Goal: Task Accomplishment & Management: Use online tool/utility

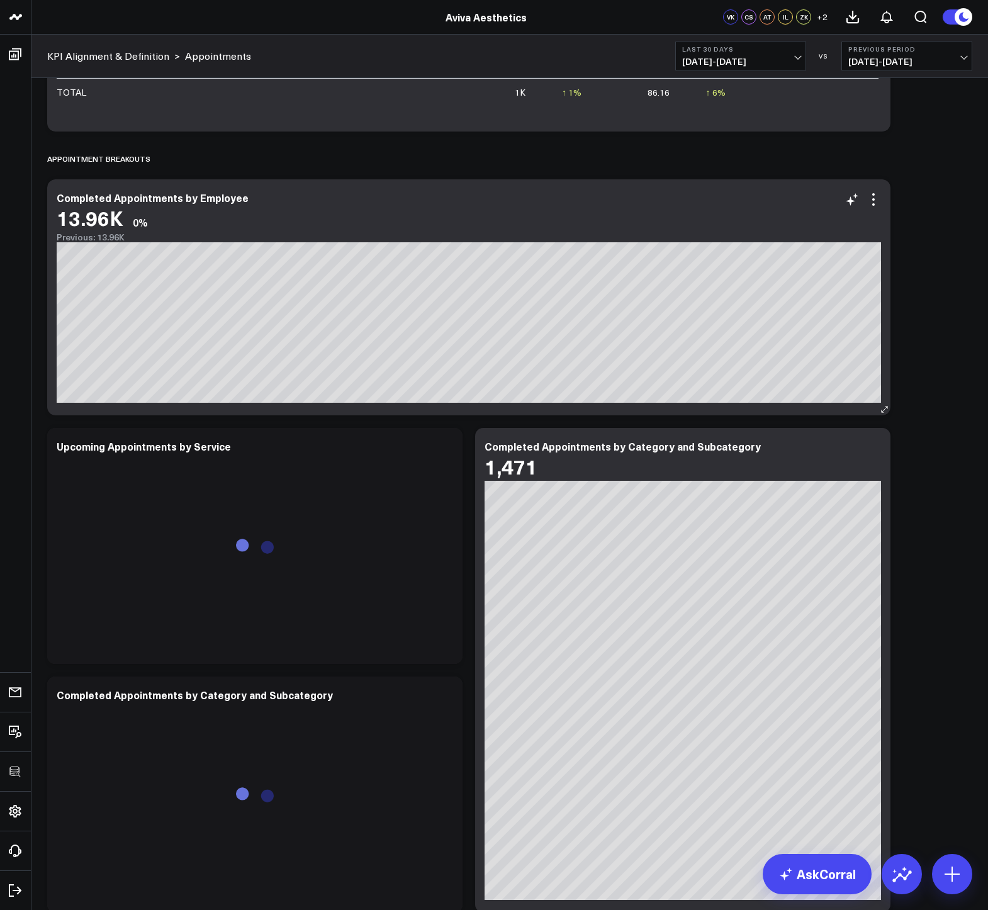
scroll to position [3480, 0]
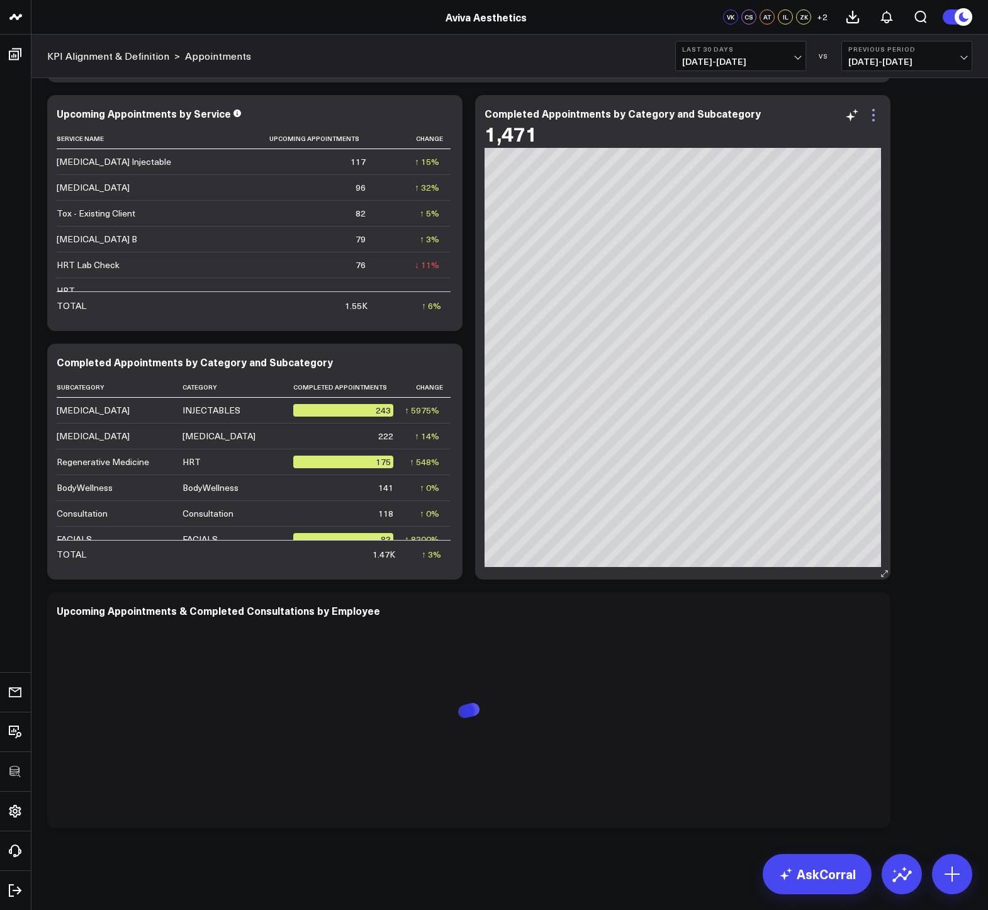
click at [872, 110] on icon at bounding box center [873, 110] width 3 height 3
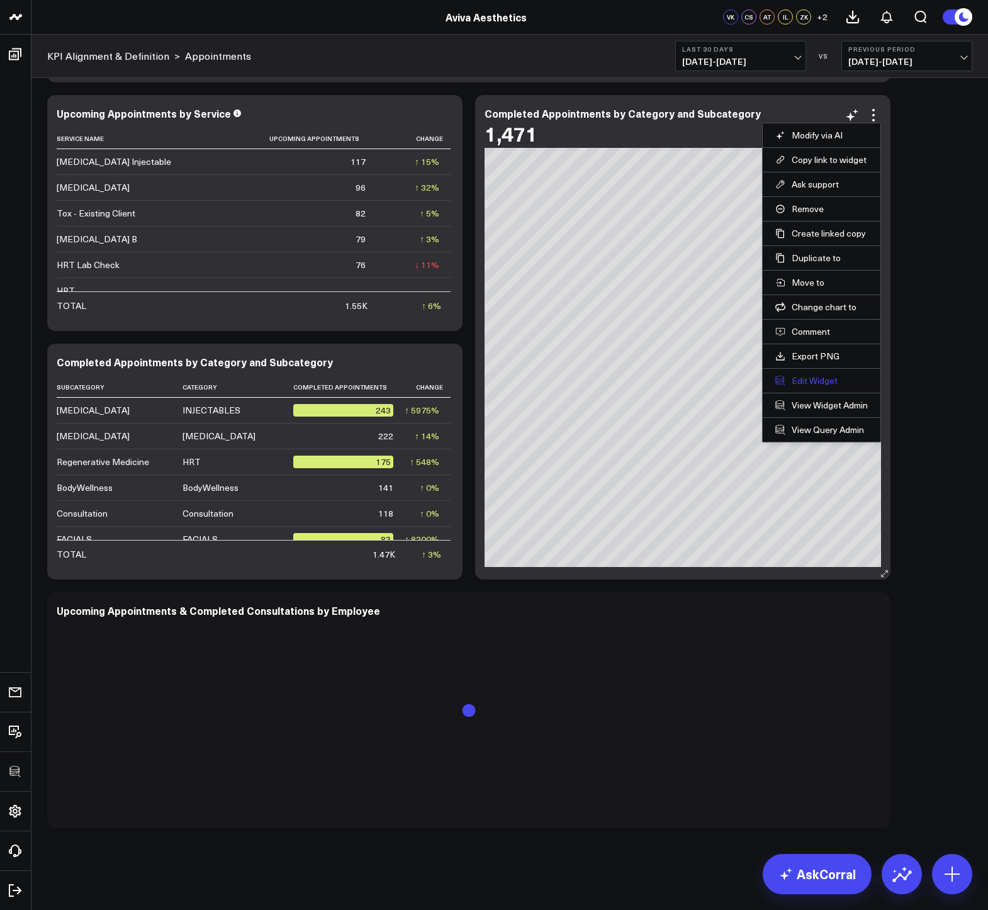
click at [811, 380] on button "Edit Widget" at bounding box center [821, 380] width 93 height 11
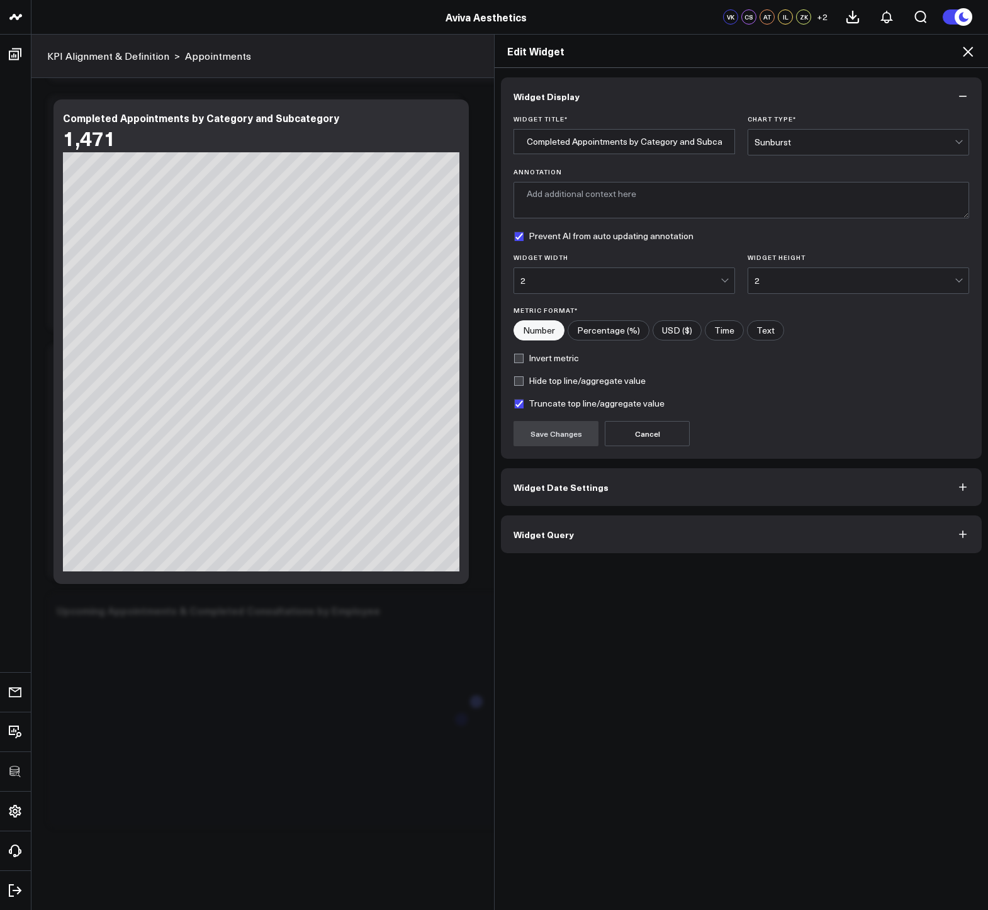
click at [629, 526] on button "Widget Query" at bounding box center [741, 534] width 481 height 38
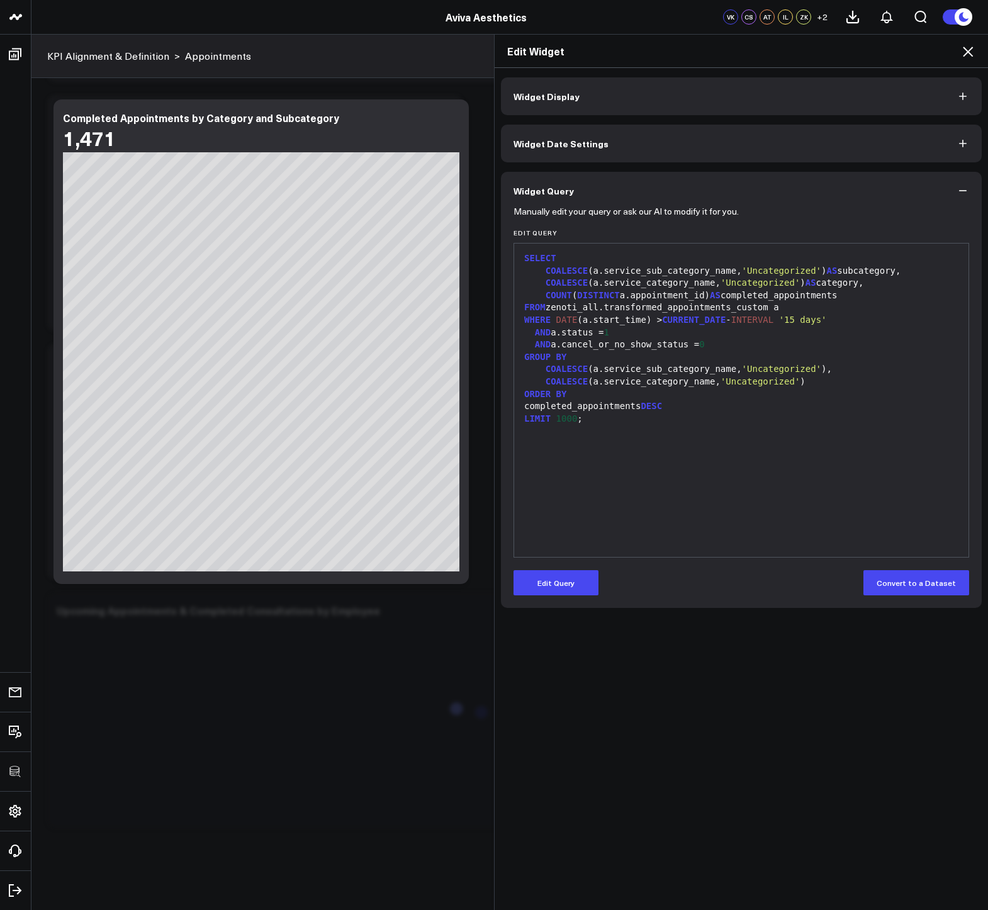
click at [968, 47] on icon at bounding box center [967, 51] width 15 height 15
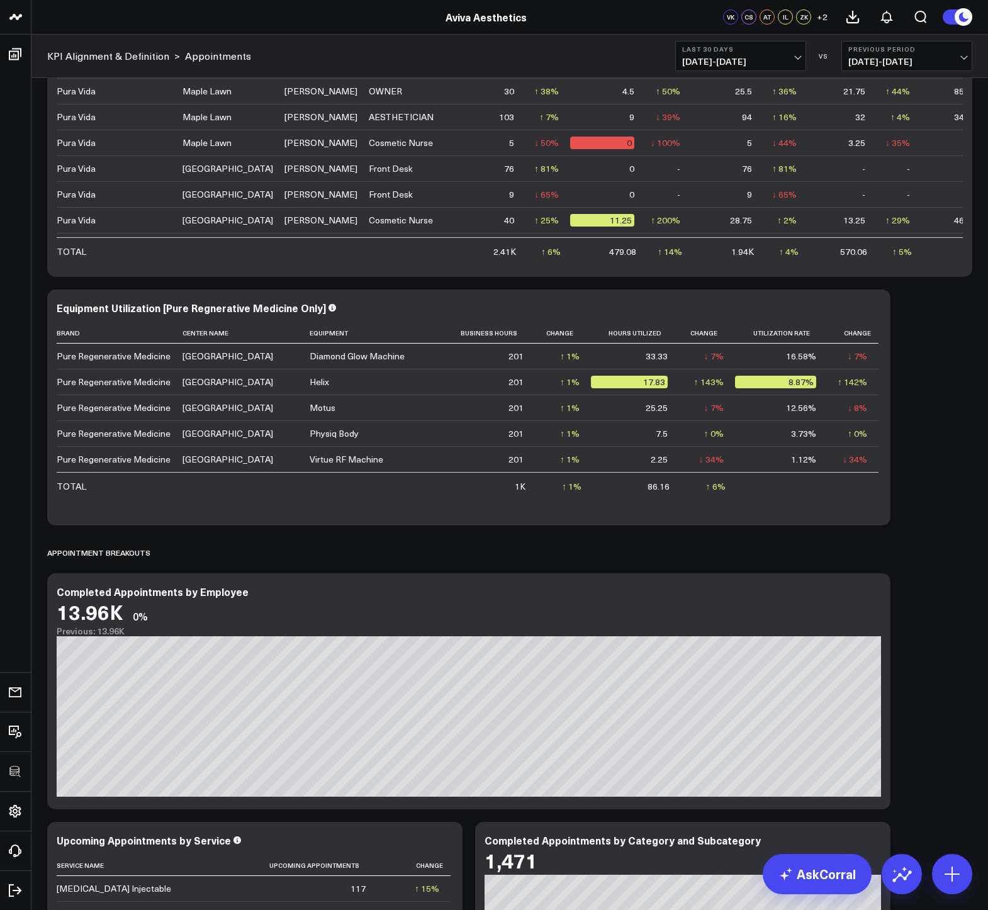
scroll to position [2786, 0]
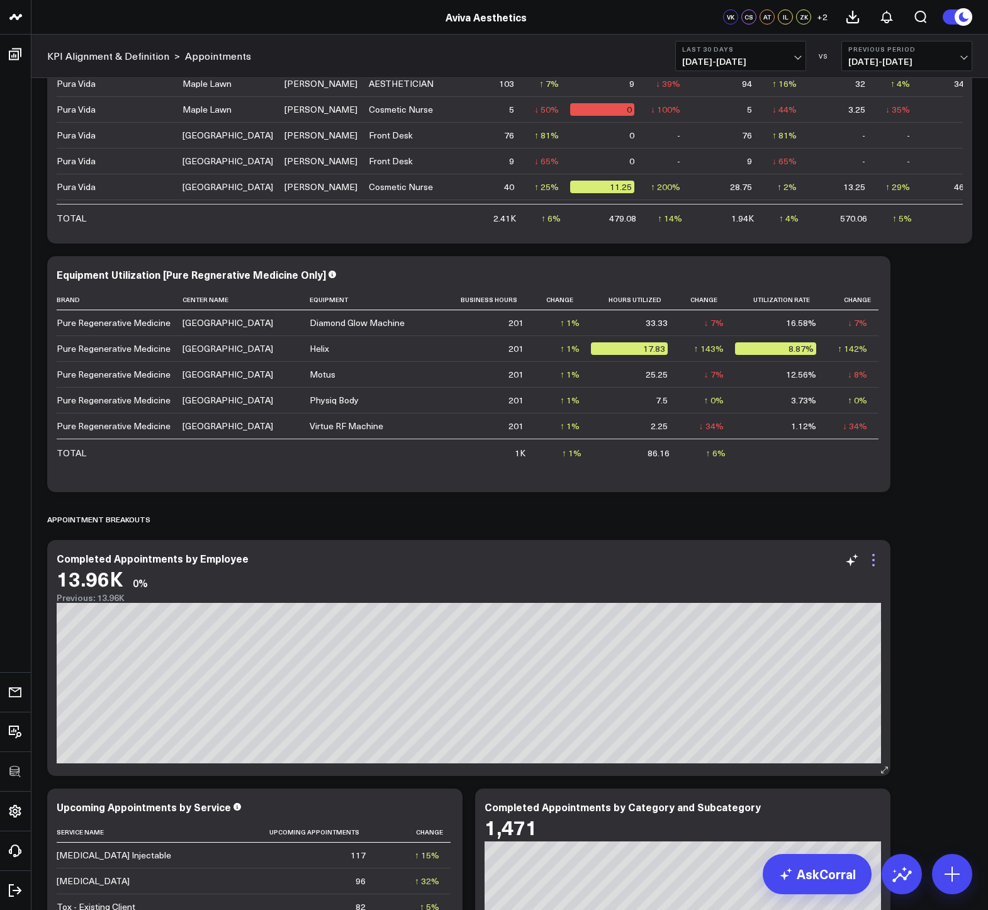
click at [874, 560] on icon at bounding box center [873, 560] width 3 height 3
click at [876, 273] on icon at bounding box center [873, 276] width 15 height 15
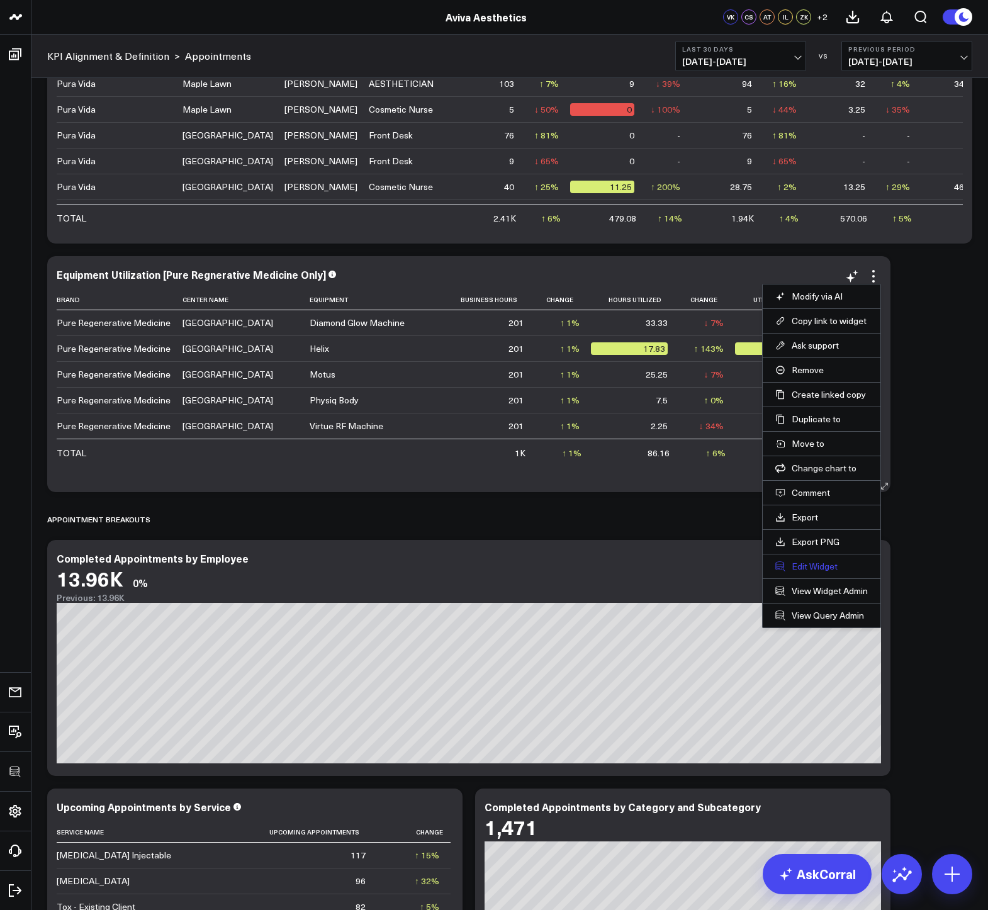
click at [801, 571] on button "Edit Widget" at bounding box center [821, 566] width 93 height 11
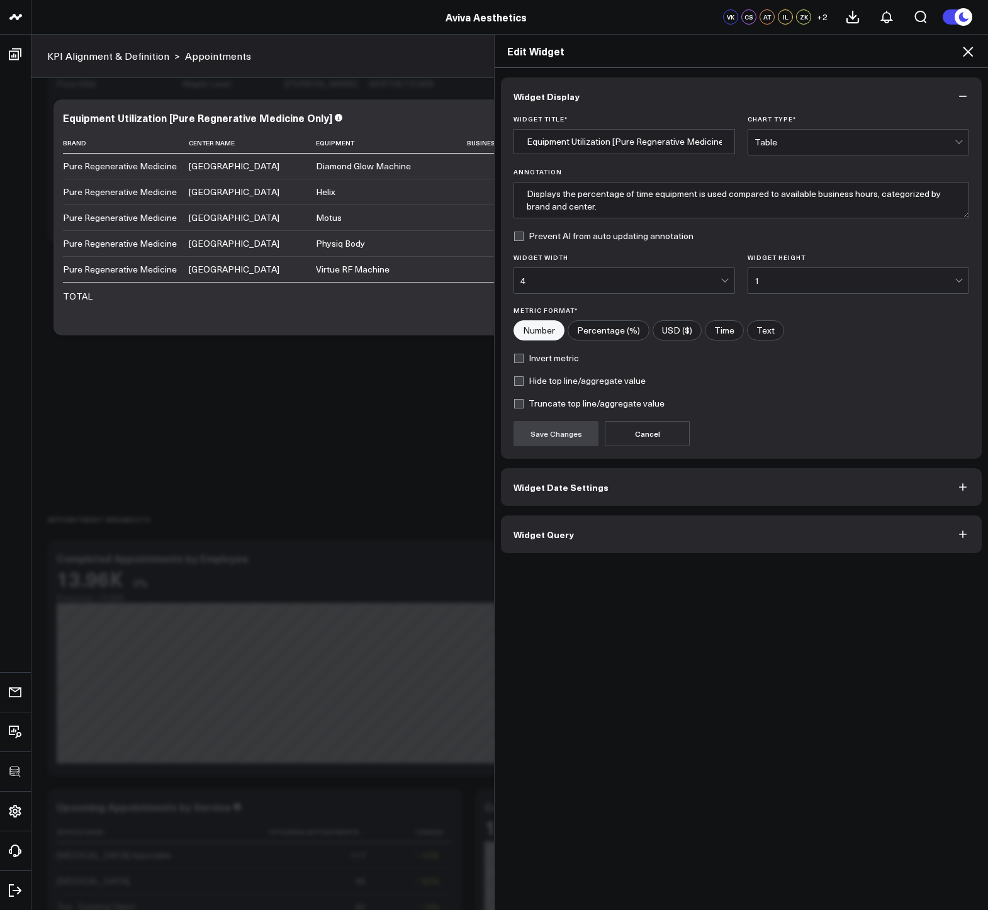
click at [628, 522] on button "Widget Query" at bounding box center [741, 534] width 481 height 38
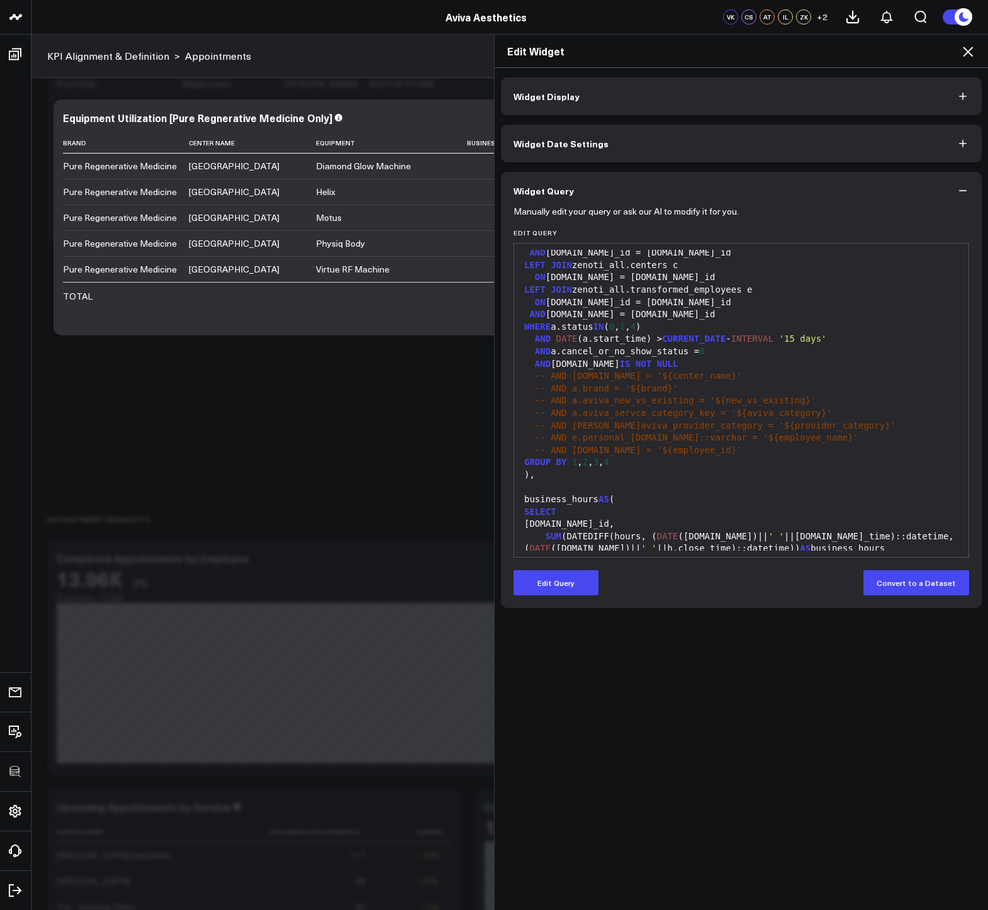
scroll to position [356, 0]
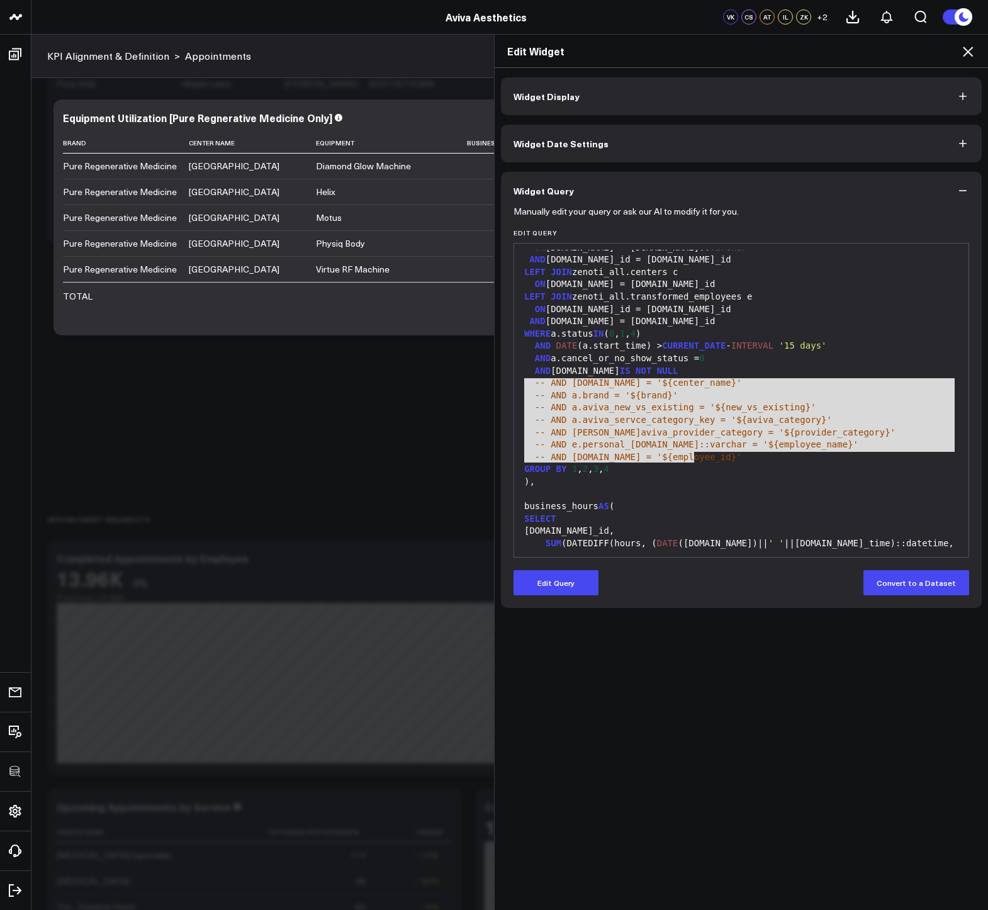
drag, startPoint x: 702, startPoint y: 454, endPoint x: 521, endPoint y: 386, distance: 193.8
click at [521, 386] on div "WITH RECURSIVE date_spine( date ) AS ( SELECT CURRENT_DATE - INTERVAL '5 years'…" at bounding box center [742, 427] width 442 height 1066
copy div "-- AND [DOMAIN_NAME] = '${center_name}' -- AND a.brand = '${brand}' -- AND a.av…"
click at [963, 52] on icon at bounding box center [967, 51] width 15 height 15
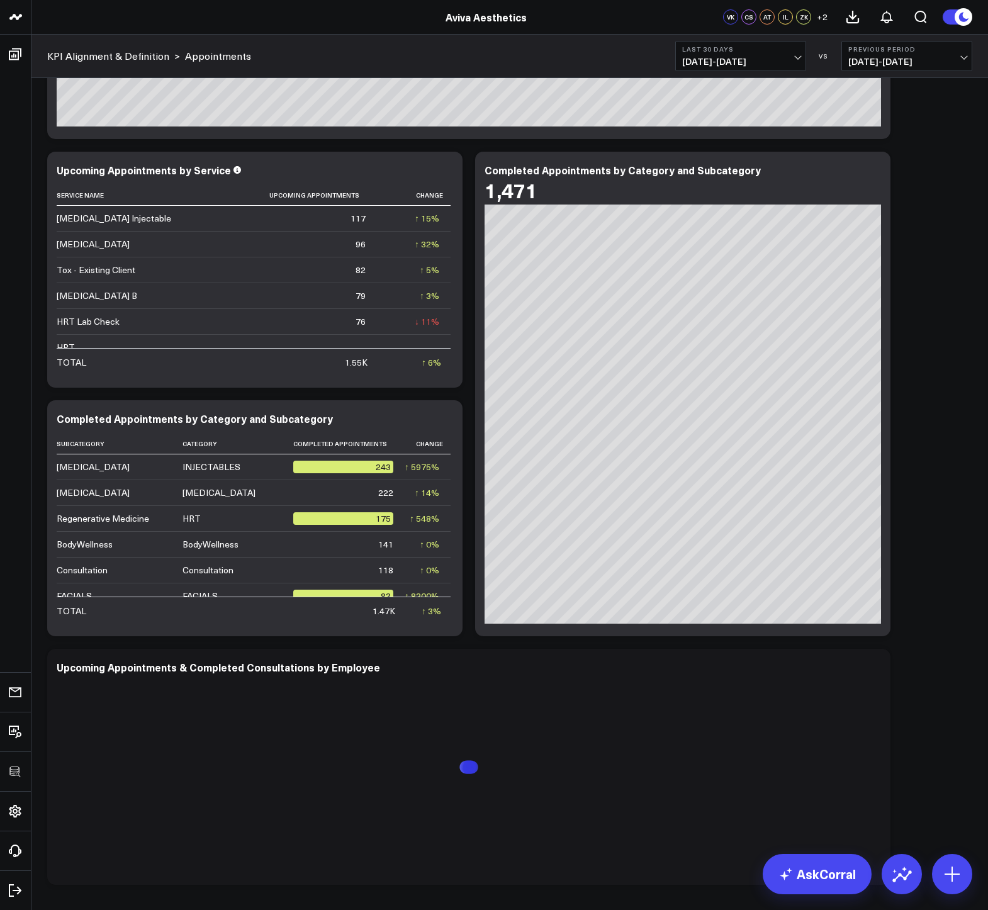
scroll to position [3480, 0]
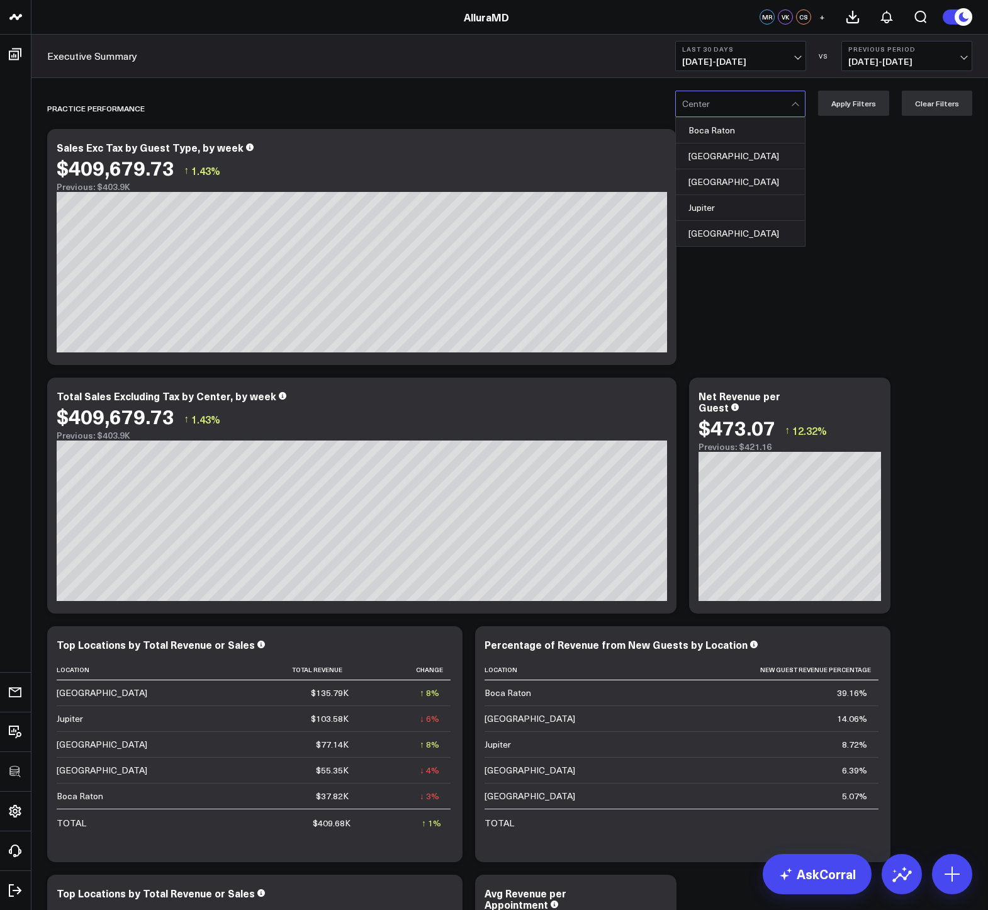
click at [777, 99] on div at bounding box center [736, 103] width 109 height 25
click at [758, 65] on span "08/27/25 - 09/25/25" at bounding box center [740, 62] width 117 height 10
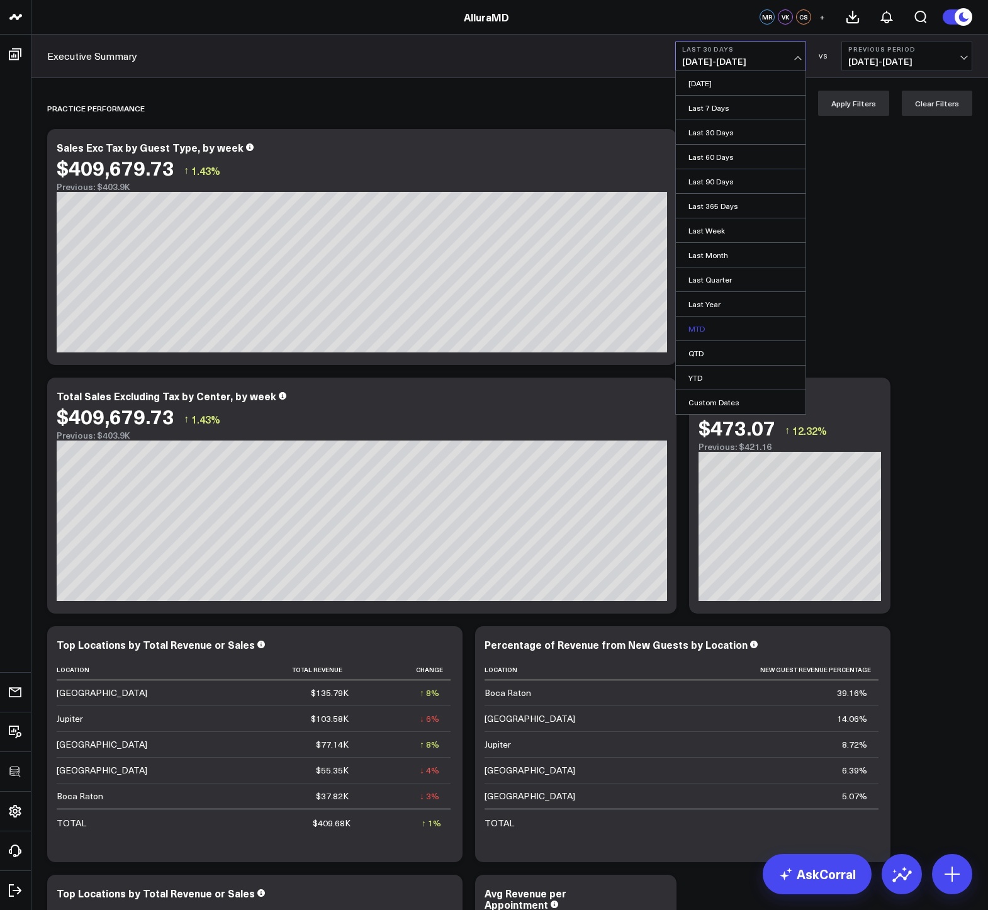
click at [697, 330] on link "MTD" at bounding box center [741, 329] width 130 height 24
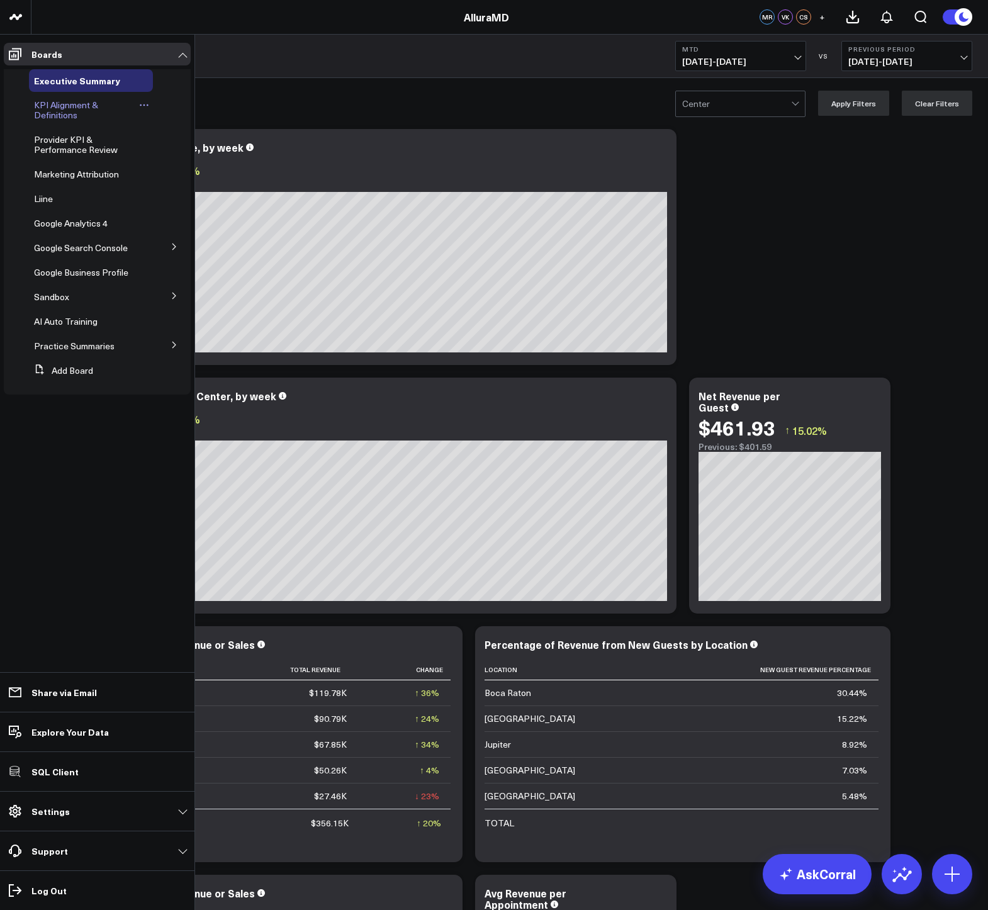
click at [39, 106] on span "KPI Alignment & Definitions" at bounding box center [66, 110] width 64 height 22
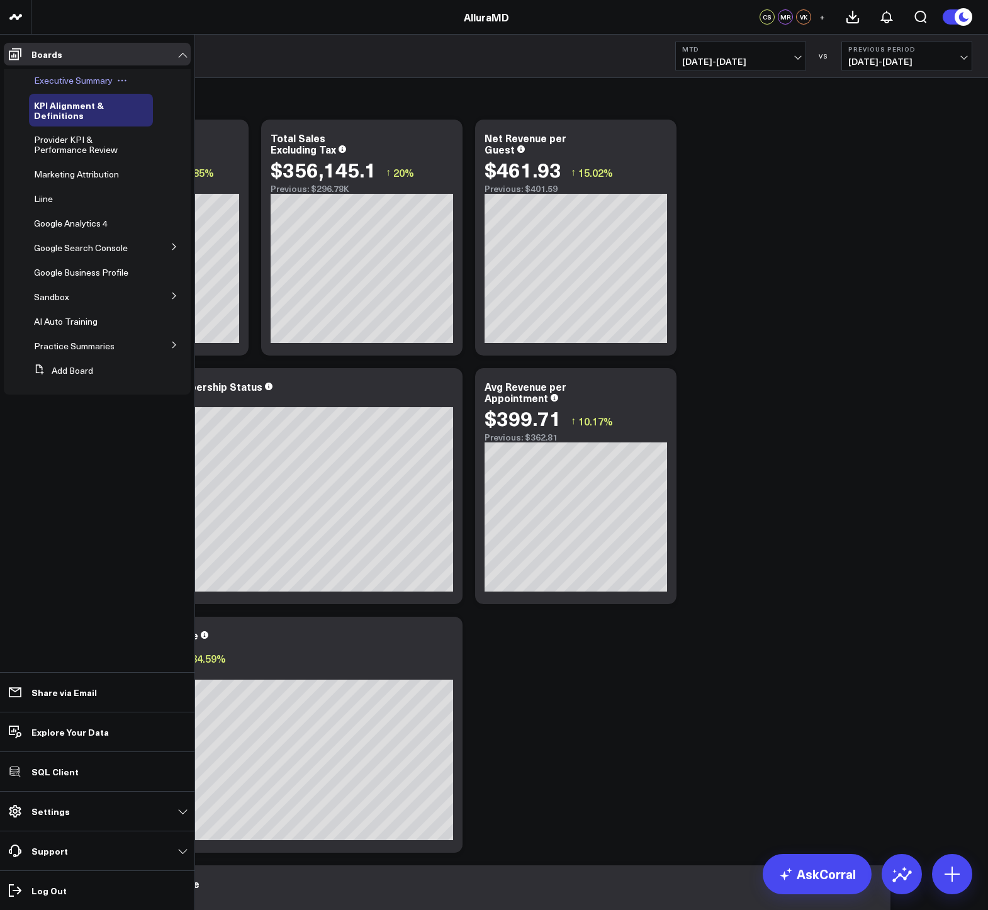
click at [47, 74] on span "Executive Summary" at bounding box center [73, 80] width 79 height 12
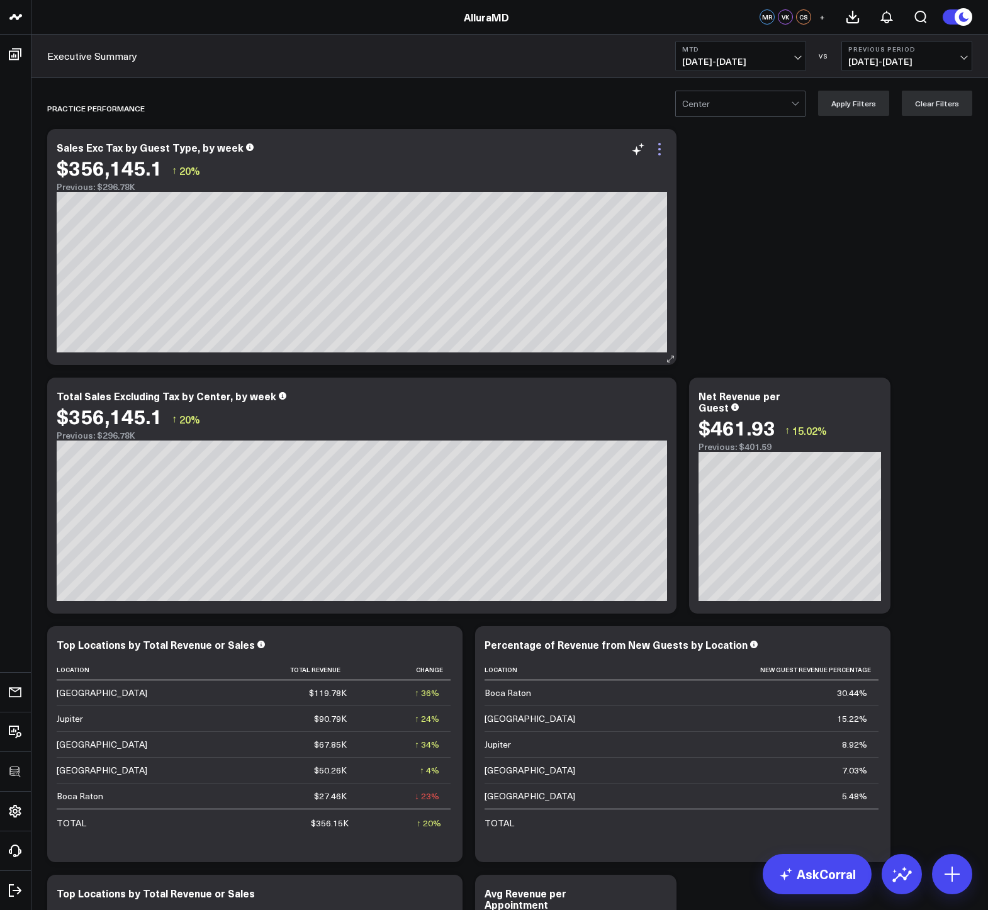
click at [662, 148] on icon at bounding box center [659, 149] width 15 height 15
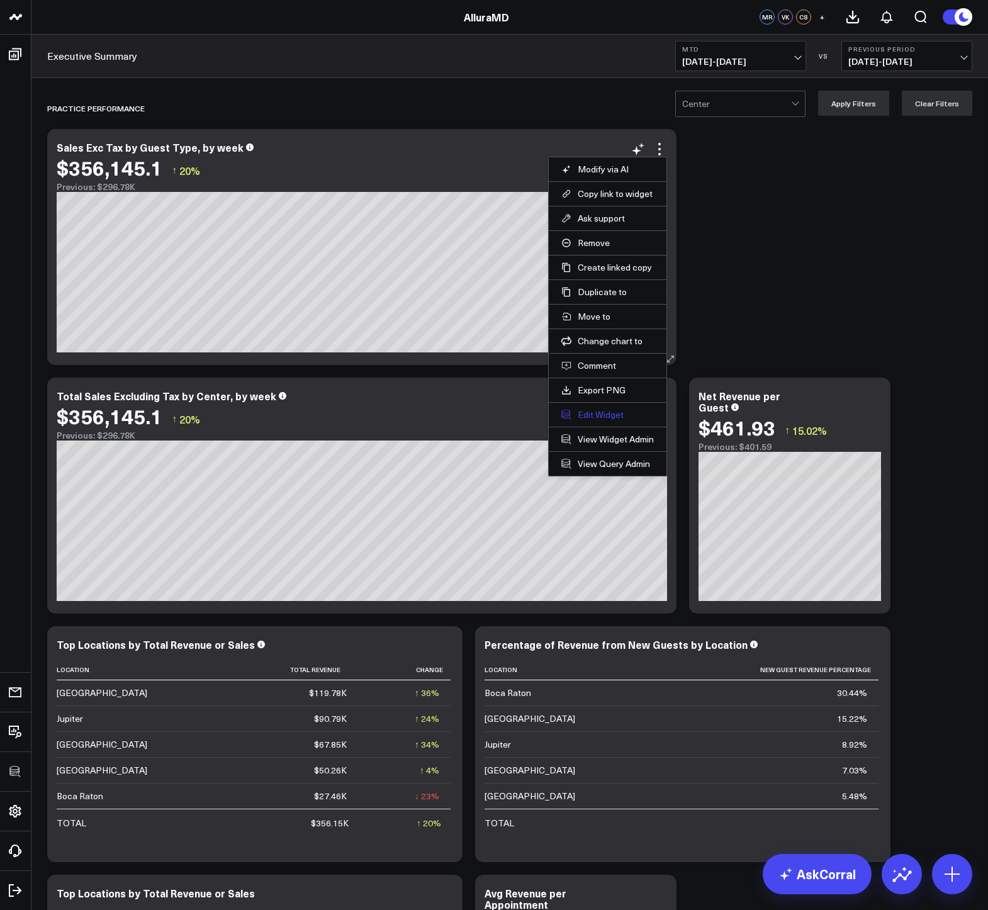
click at [598, 412] on button "Edit Widget" at bounding box center [607, 414] width 93 height 11
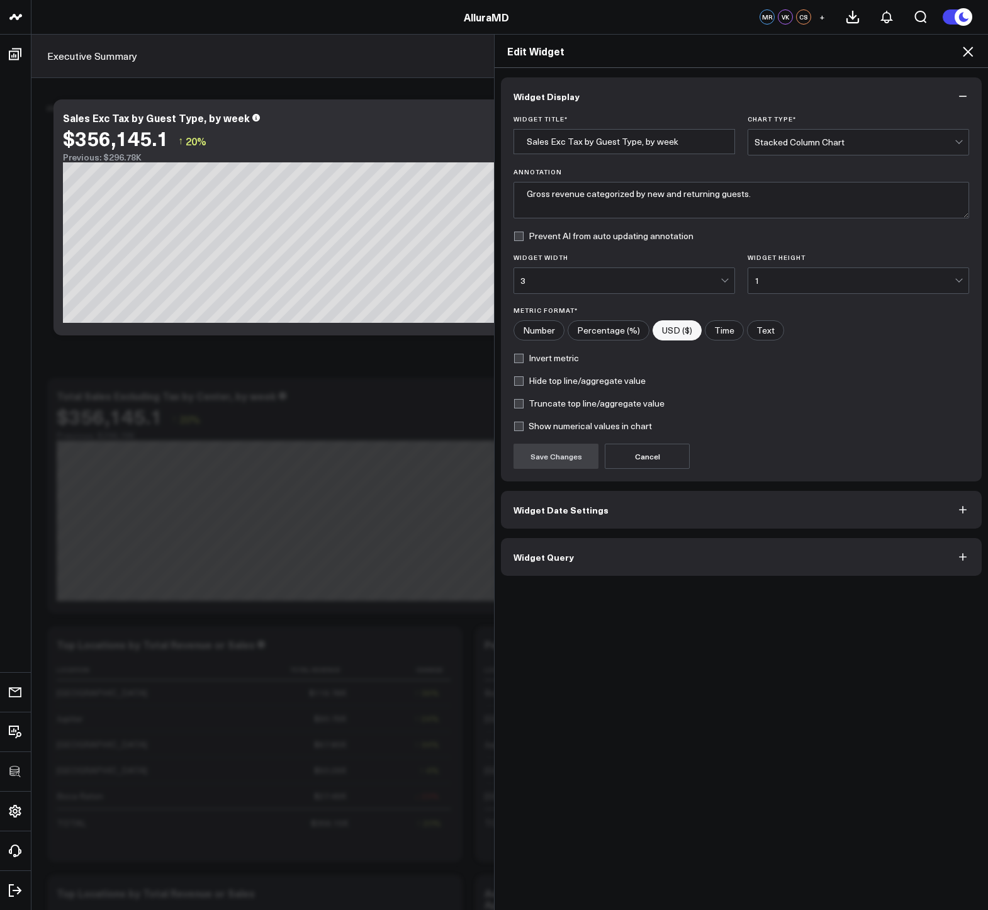
click at [536, 546] on button "Widget Query" at bounding box center [741, 557] width 481 height 38
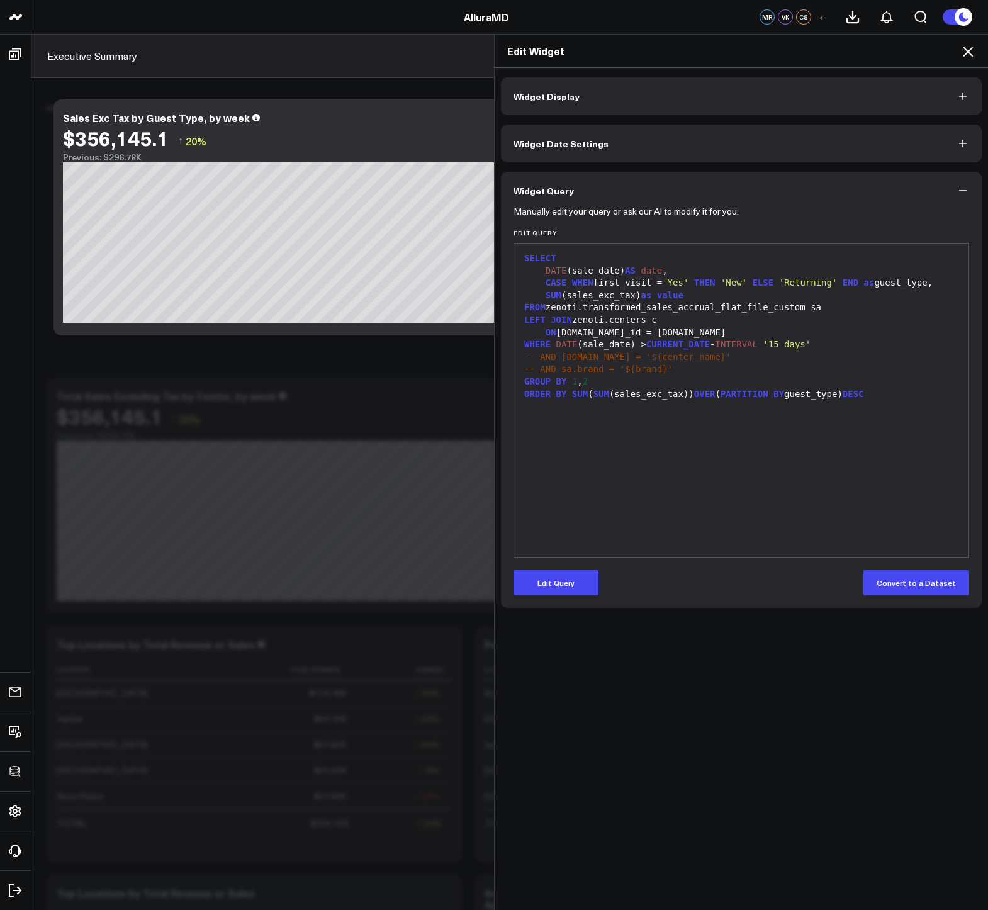
click at [964, 52] on icon at bounding box center [967, 51] width 15 height 15
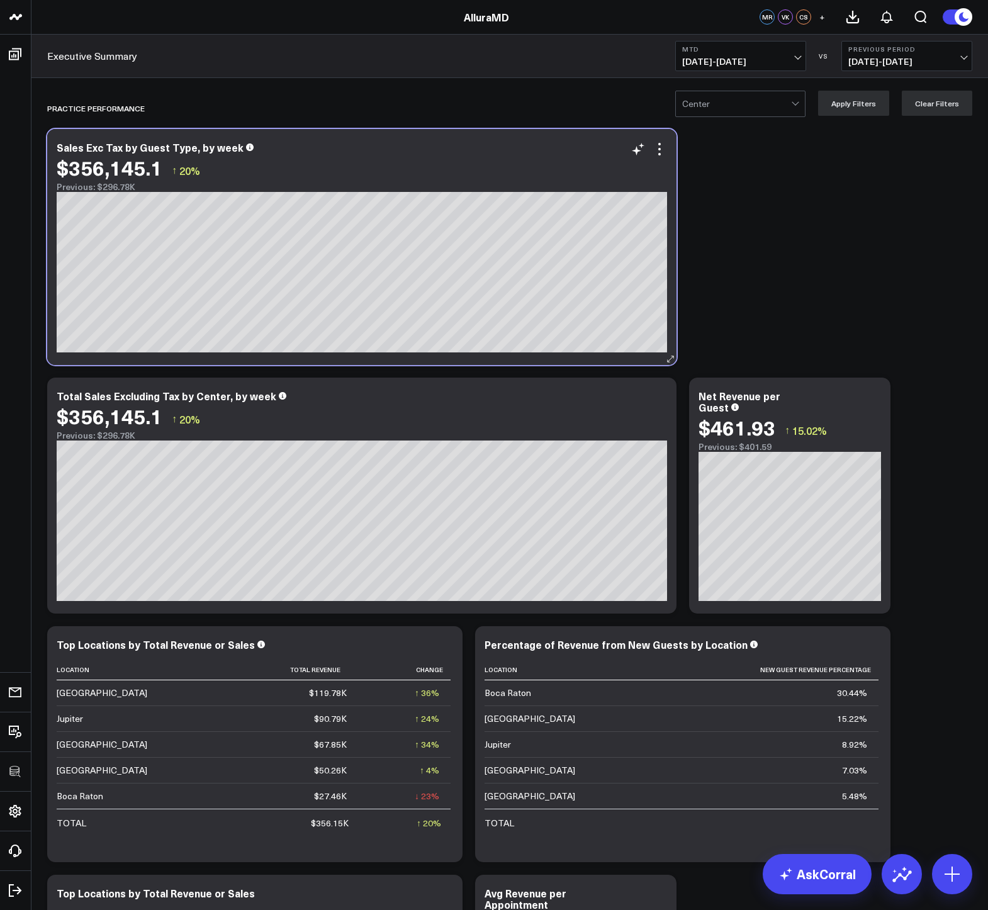
click at [667, 148] on div "Sales Exc Tax by Guest Type, by week $356,145.1 ↑ 20% Previous: $296.78K [fontS…" at bounding box center [361, 247] width 629 height 236
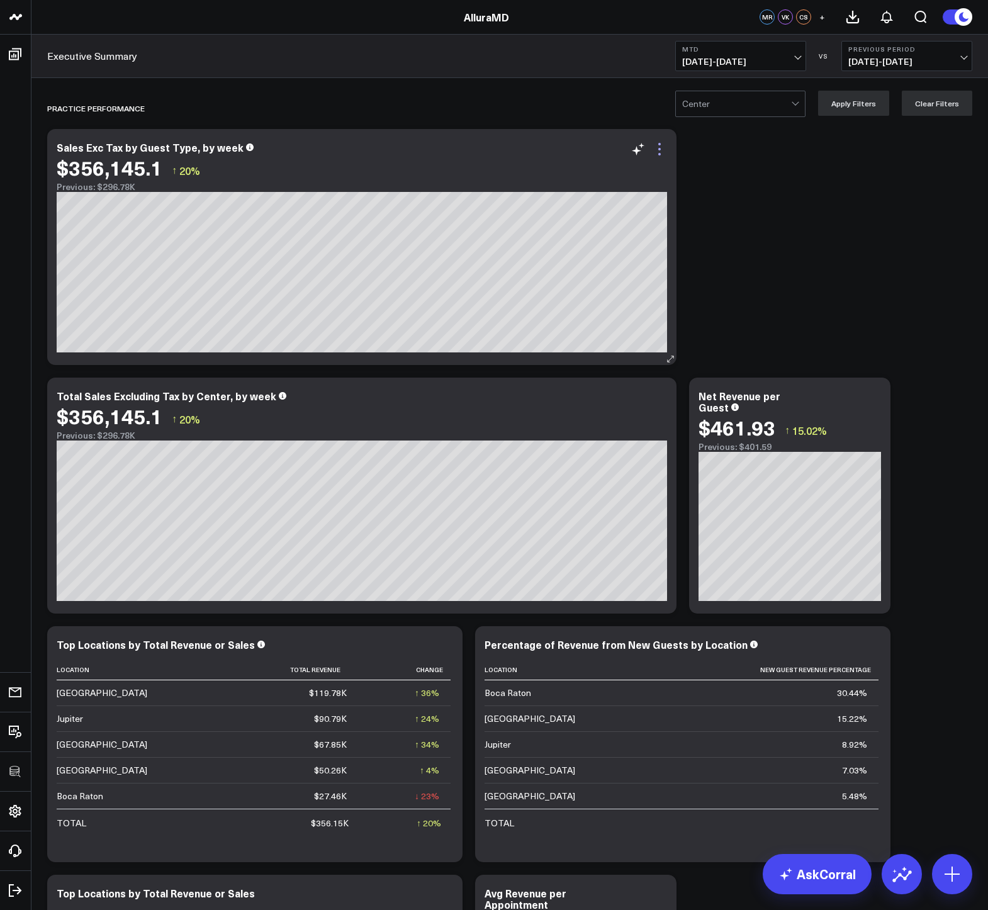
click at [664, 149] on icon at bounding box center [659, 149] width 15 height 15
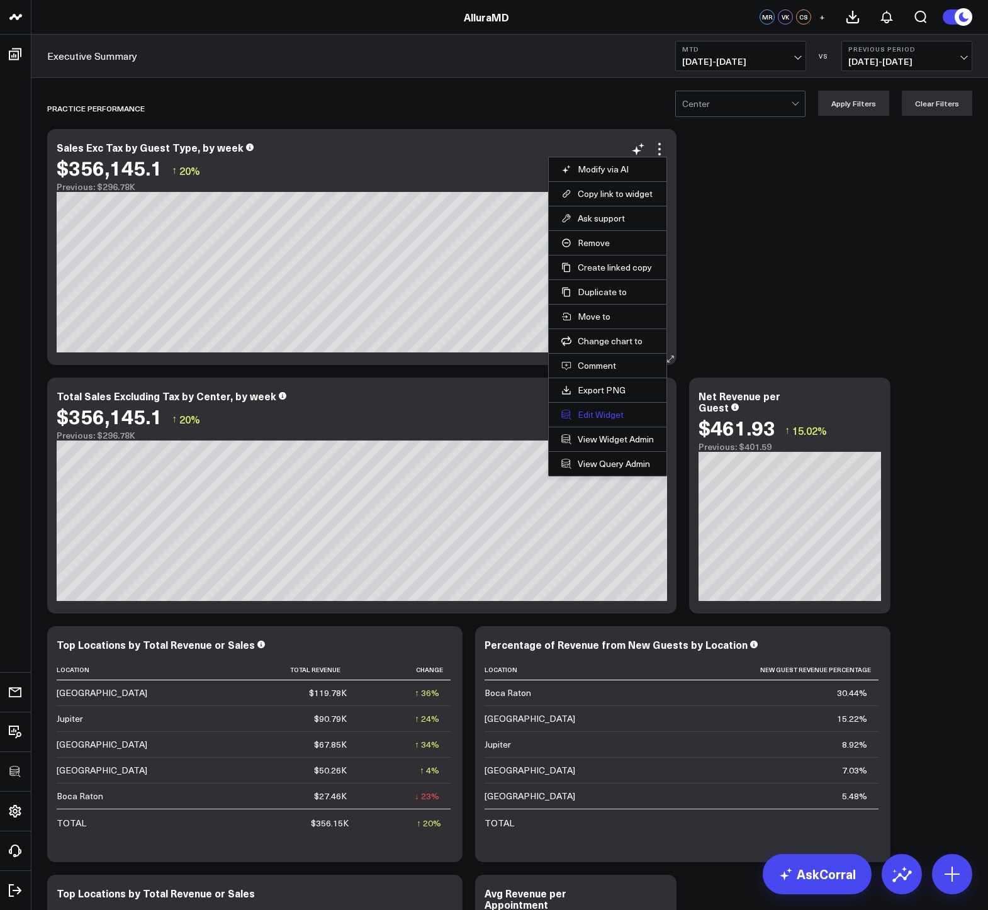
click at [600, 410] on button "Edit Widget" at bounding box center [607, 414] width 93 height 11
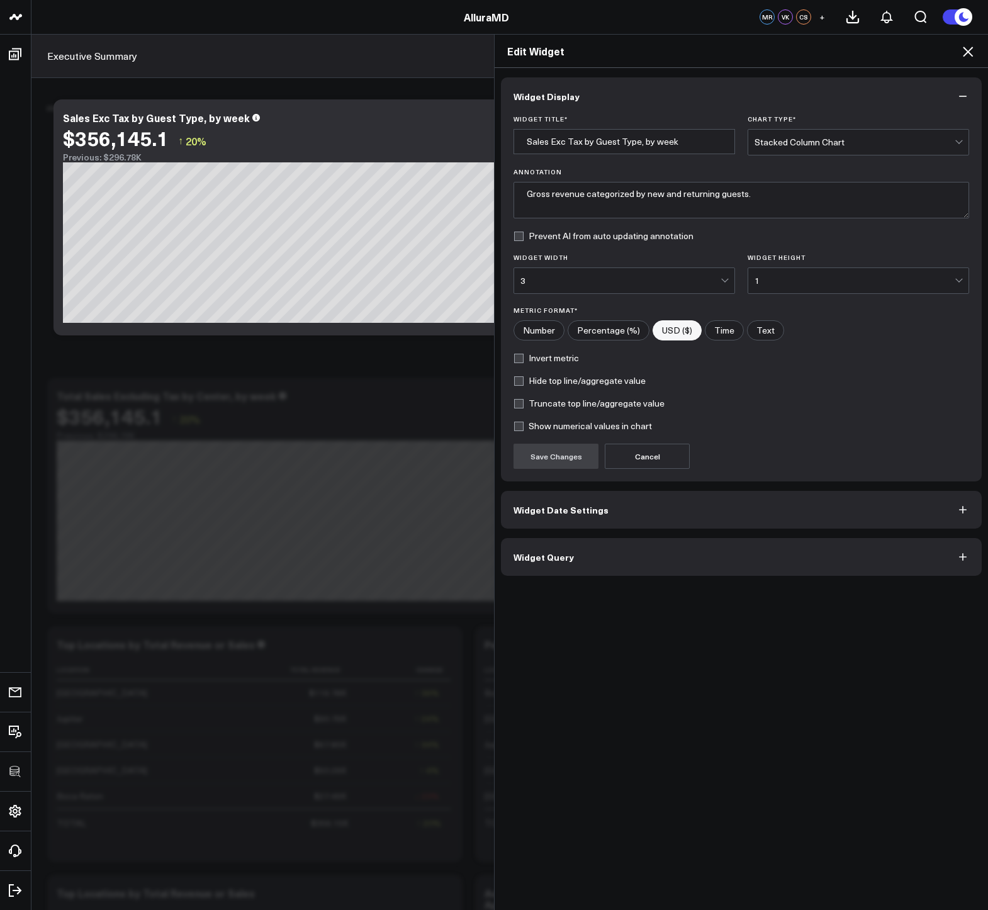
click at [551, 570] on button "Widget Query" at bounding box center [741, 557] width 481 height 38
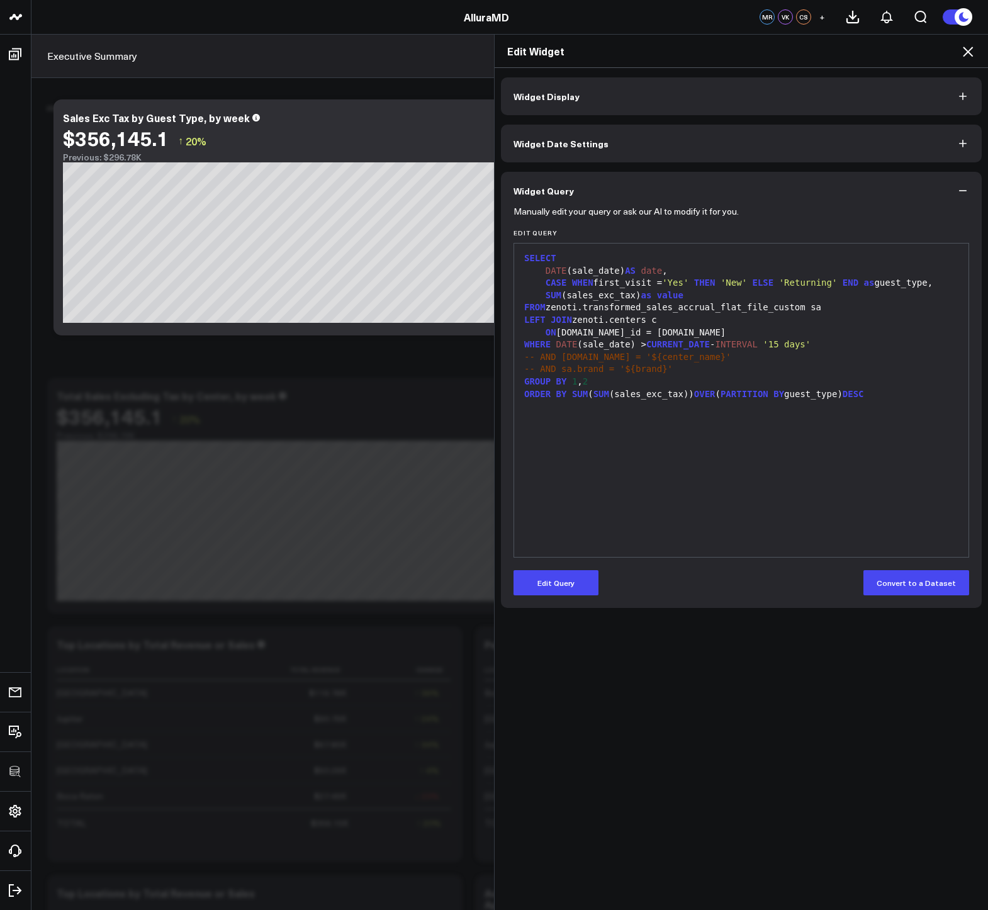
click at [966, 49] on icon at bounding box center [968, 52] width 10 height 10
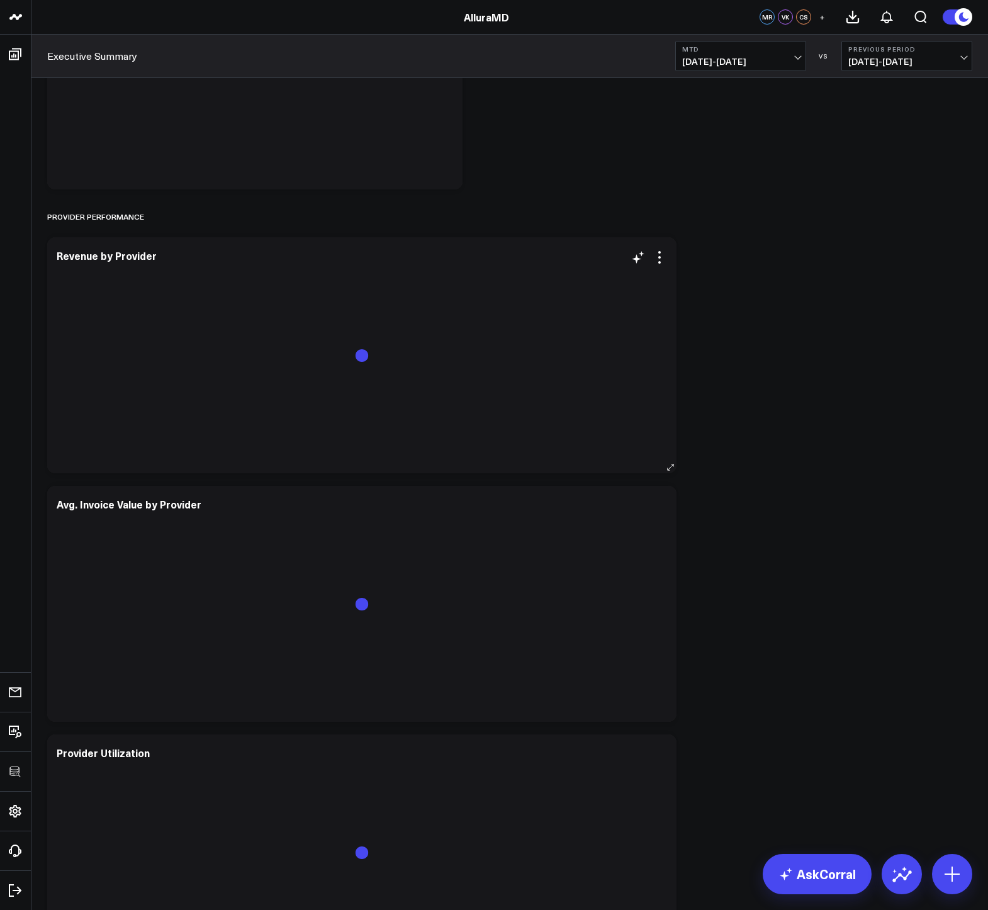
scroll to position [1969, 0]
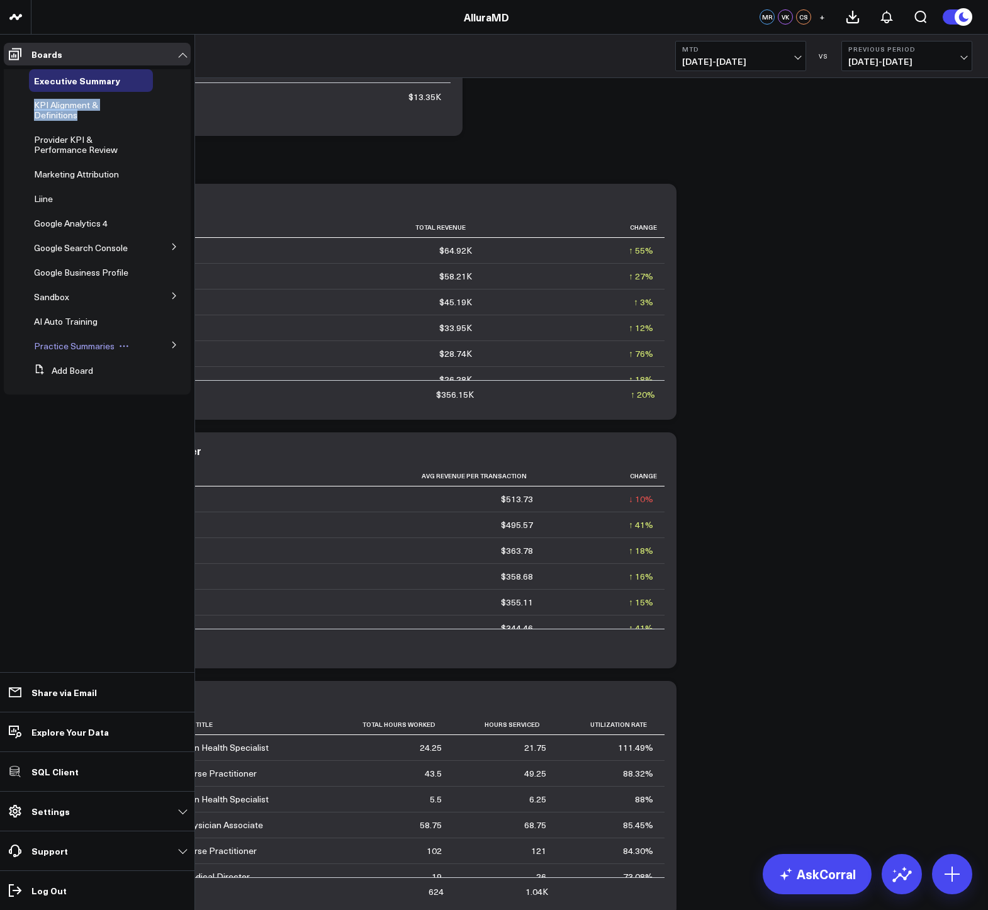
click at [76, 341] on span "Practice Summaries" at bounding box center [74, 346] width 81 height 12
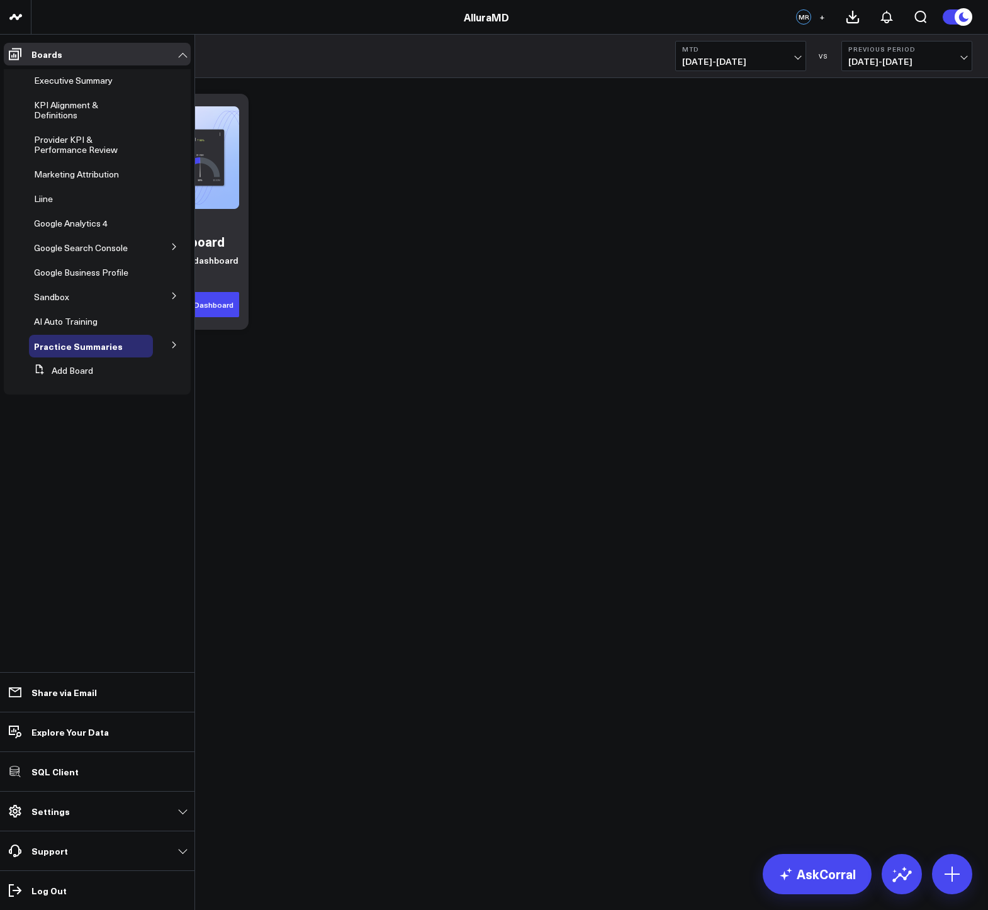
click at [169, 349] on button at bounding box center [174, 344] width 33 height 19
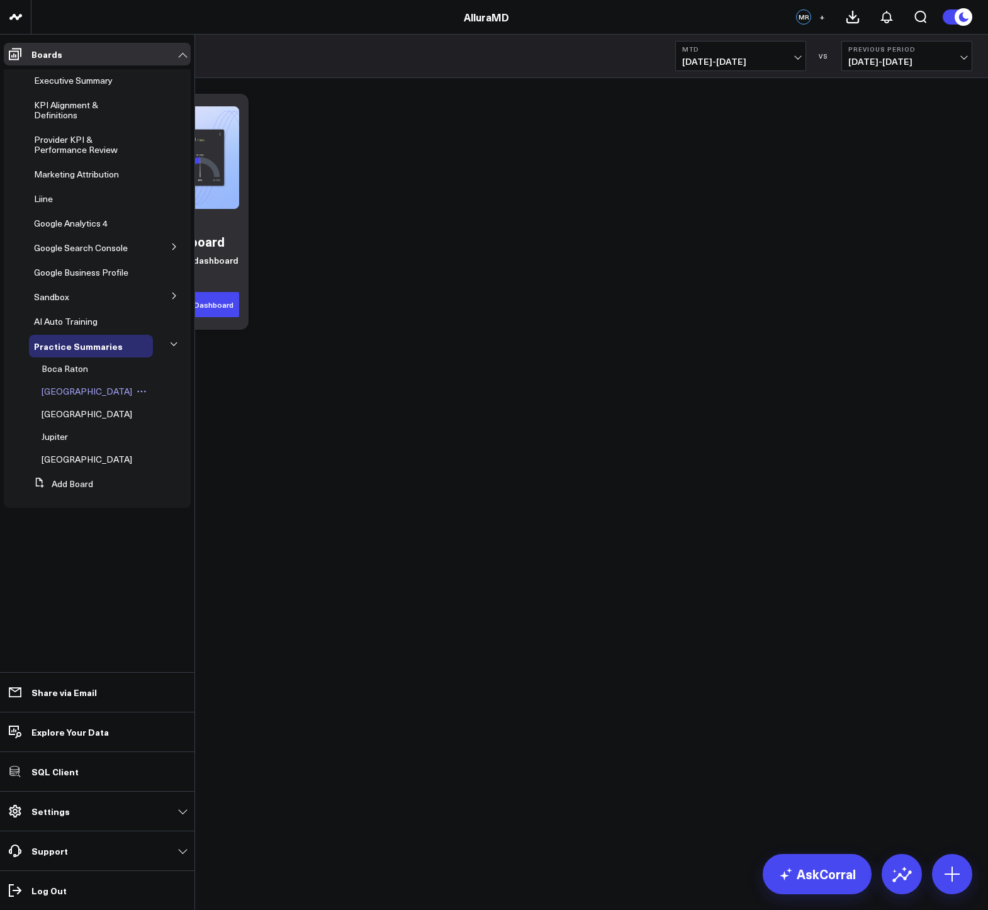
click at [81, 395] on span "Boynton Beach" at bounding box center [87, 391] width 91 height 12
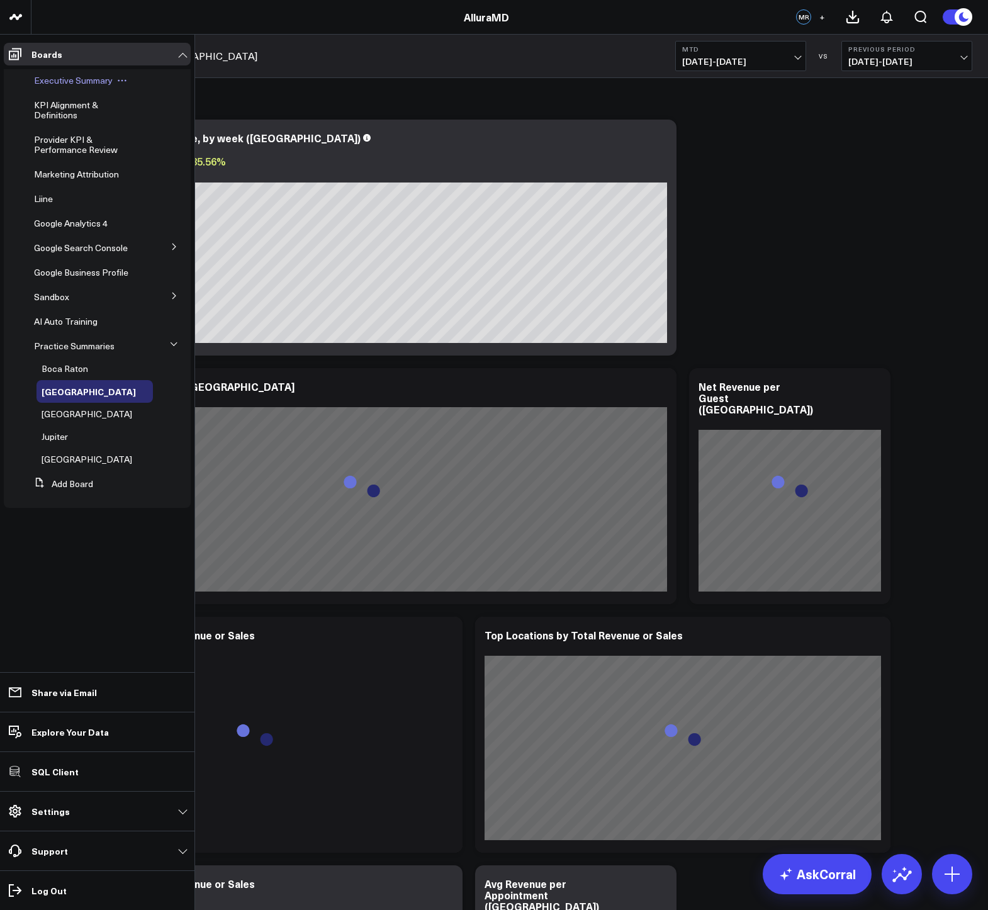
click at [52, 81] on span "Executive Summary" at bounding box center [73, 80] width 79 height 12
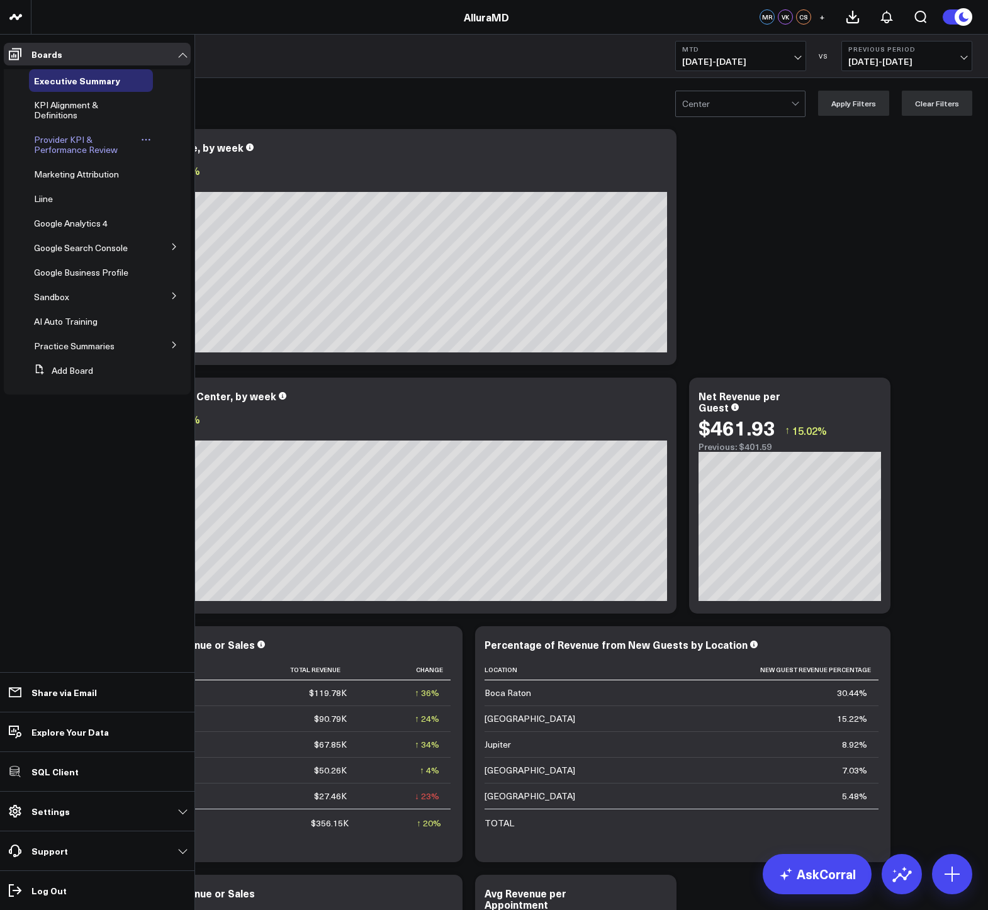
click at [55, 147] on span "Provider KPI & Performance Review" at bounding box center [76, 144] width 84 height 22
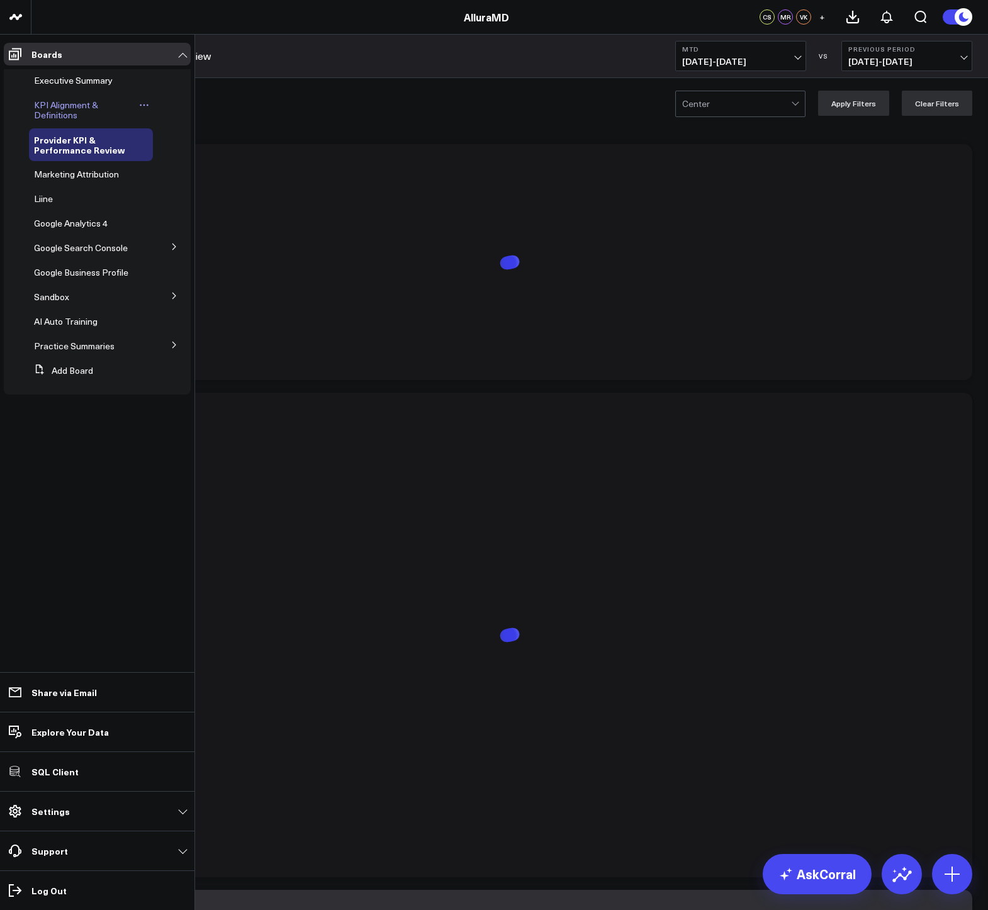
click at [46, 108] on span "KPI Alignment & Definitions" at bounding box center [66, 110] width 64 height 22
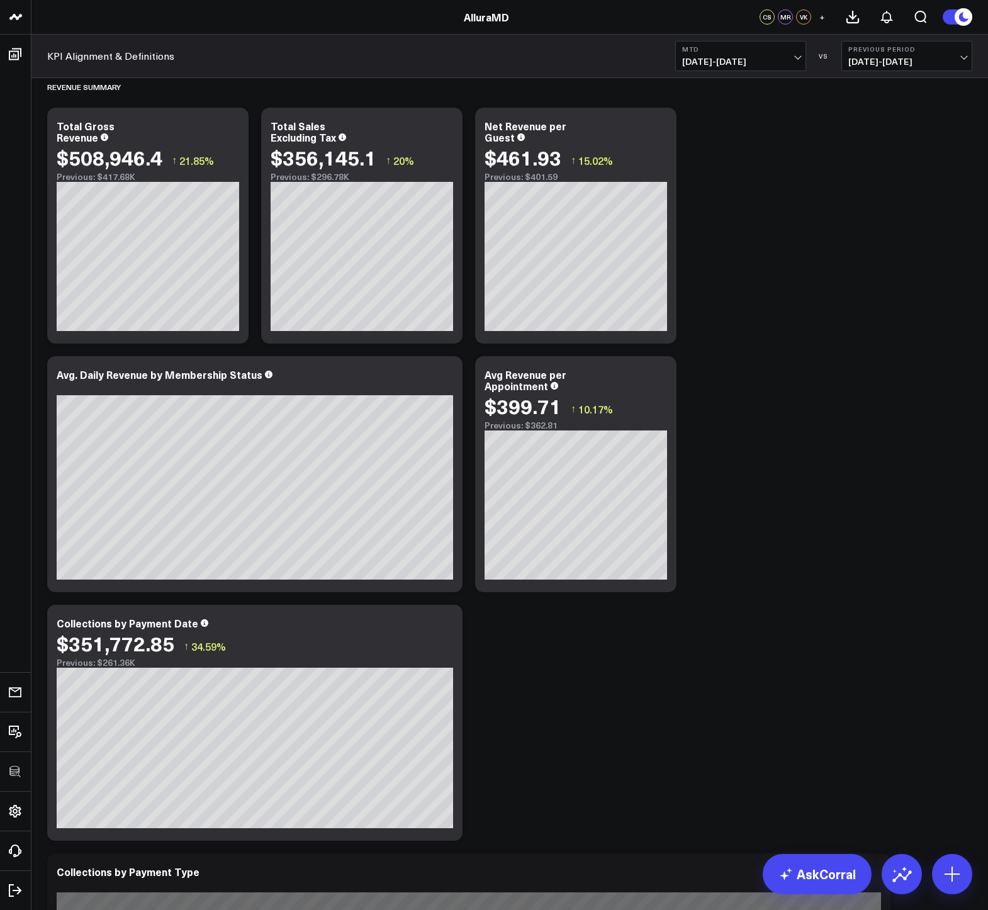
scroll to position [117, 0]
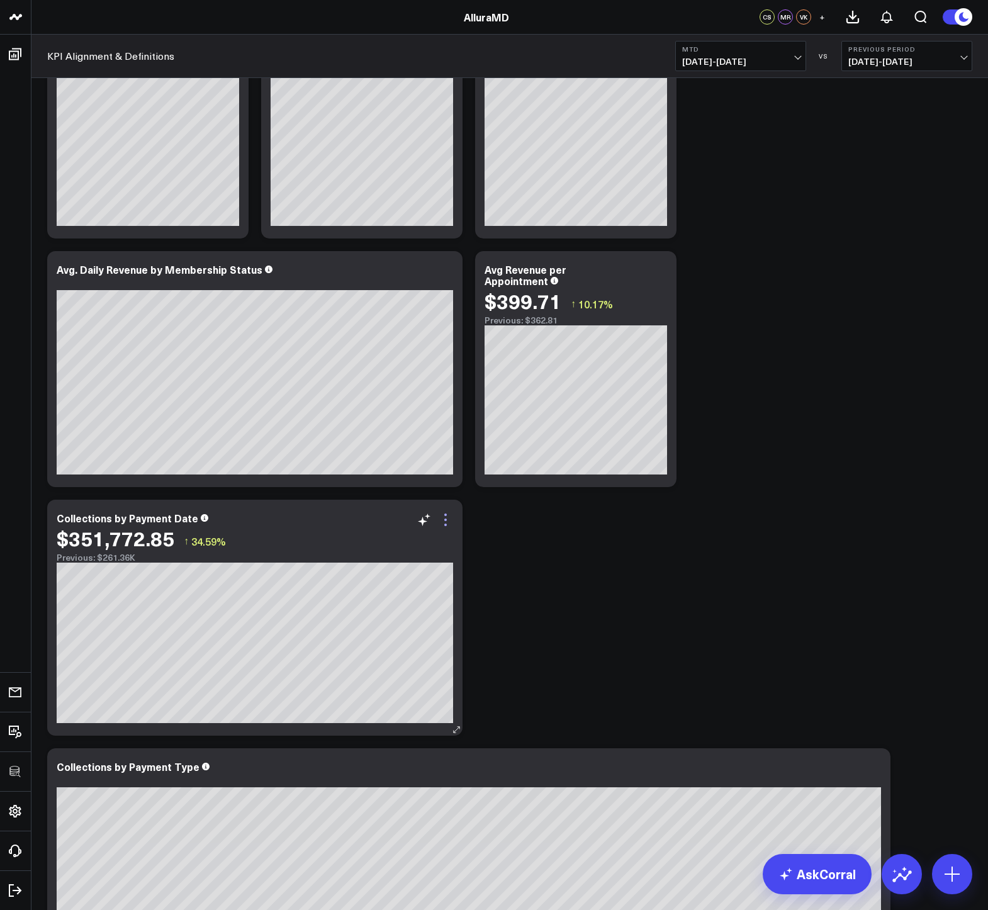
click at [446, 524] on icon at bounding box center [445, 525] width 3 height 3
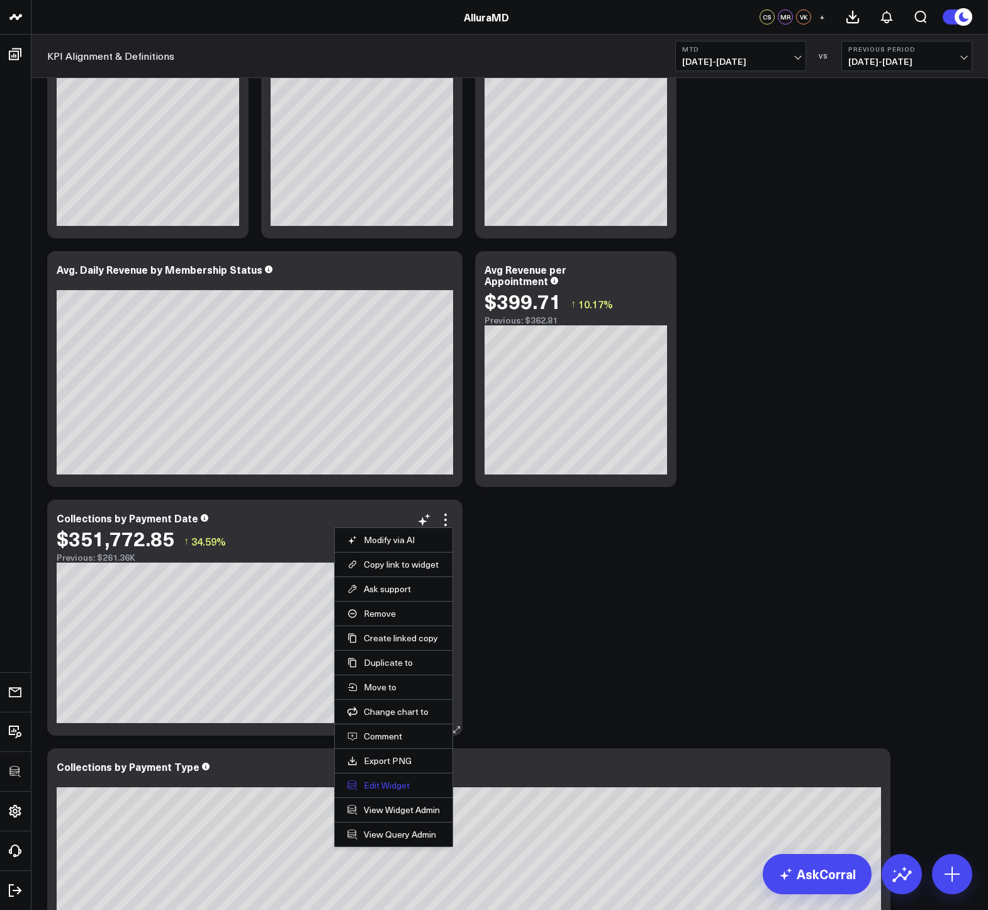
click at [374, 783] on button "Edit Widget" at bounding box center [393, 785] width 93 height 11
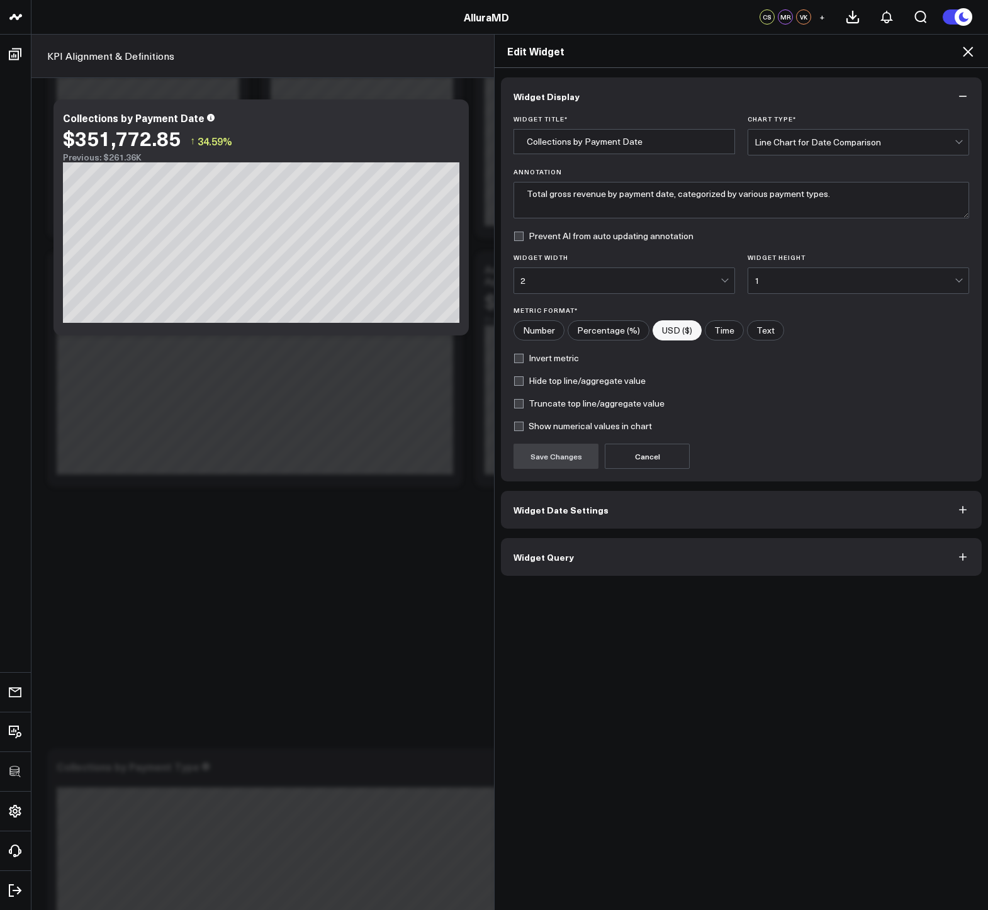
click at [541, 565] on button "Widget Query" at bounding box center [741, 557] width 481 height 38
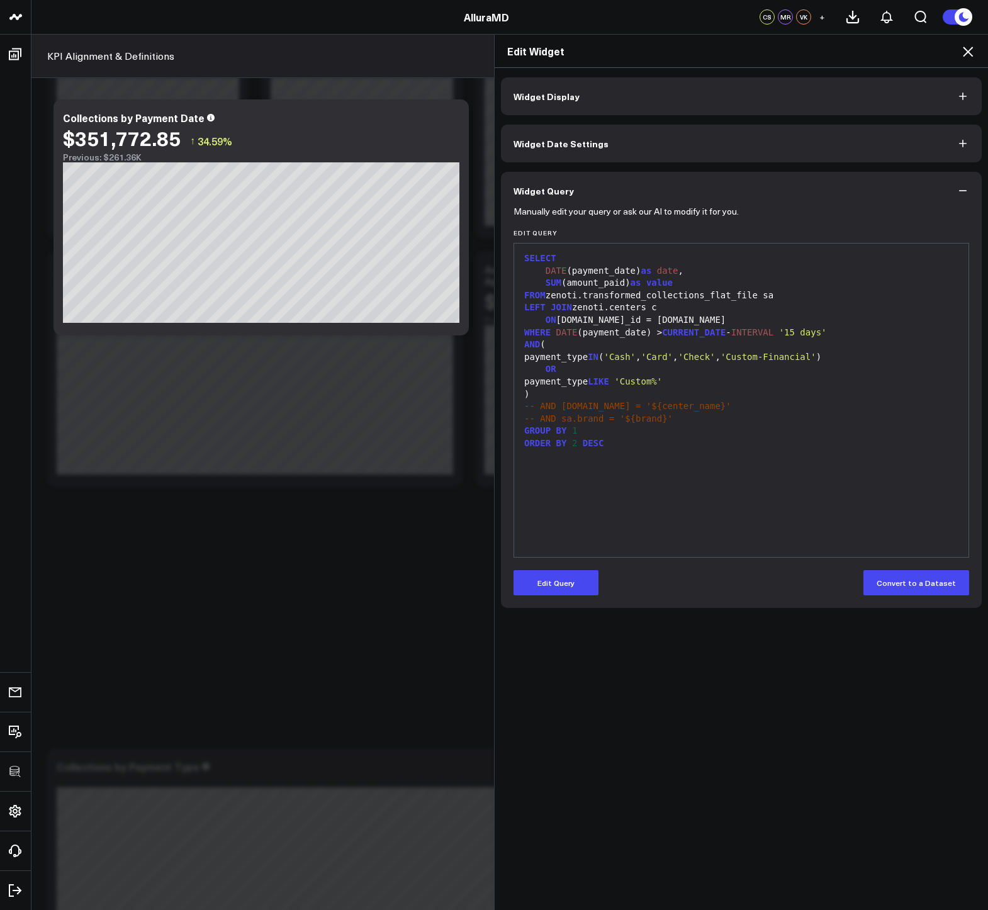
click at [971, 53] on icon at bounding box center [967, 51] width 15 height 15
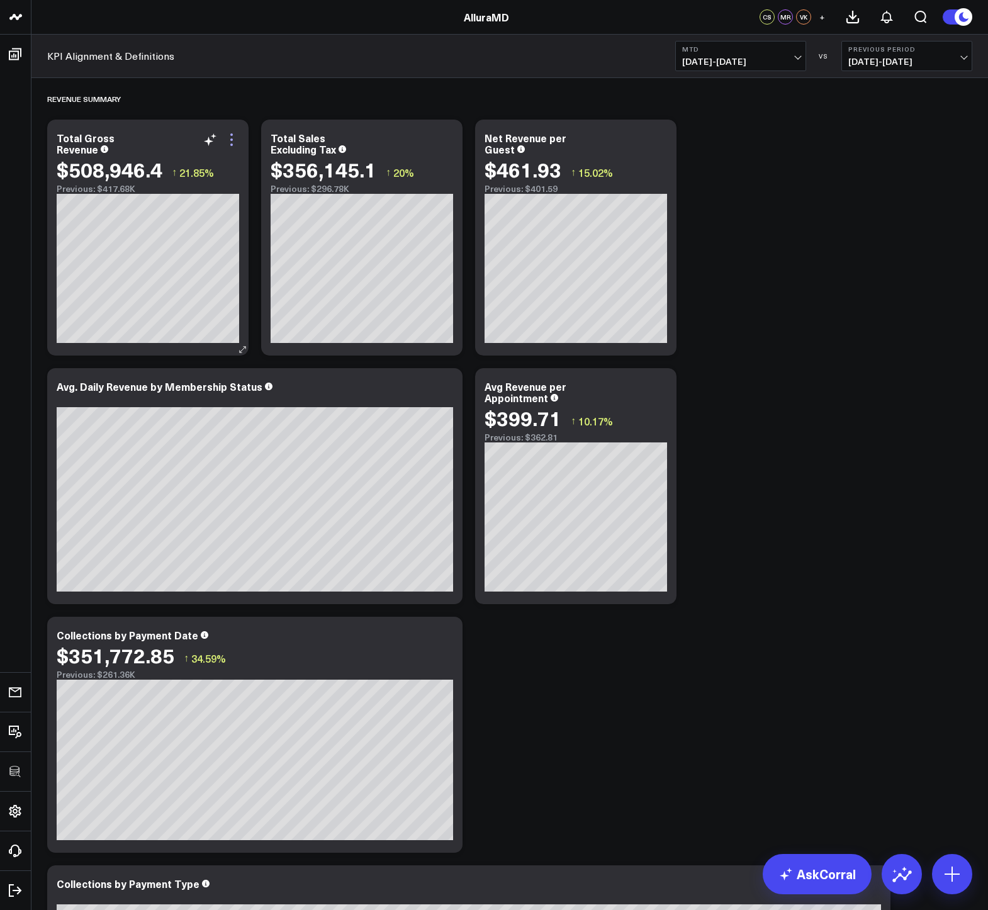
click at [230, 140] on icon at bounding box center [231, 139] width 15 height 15
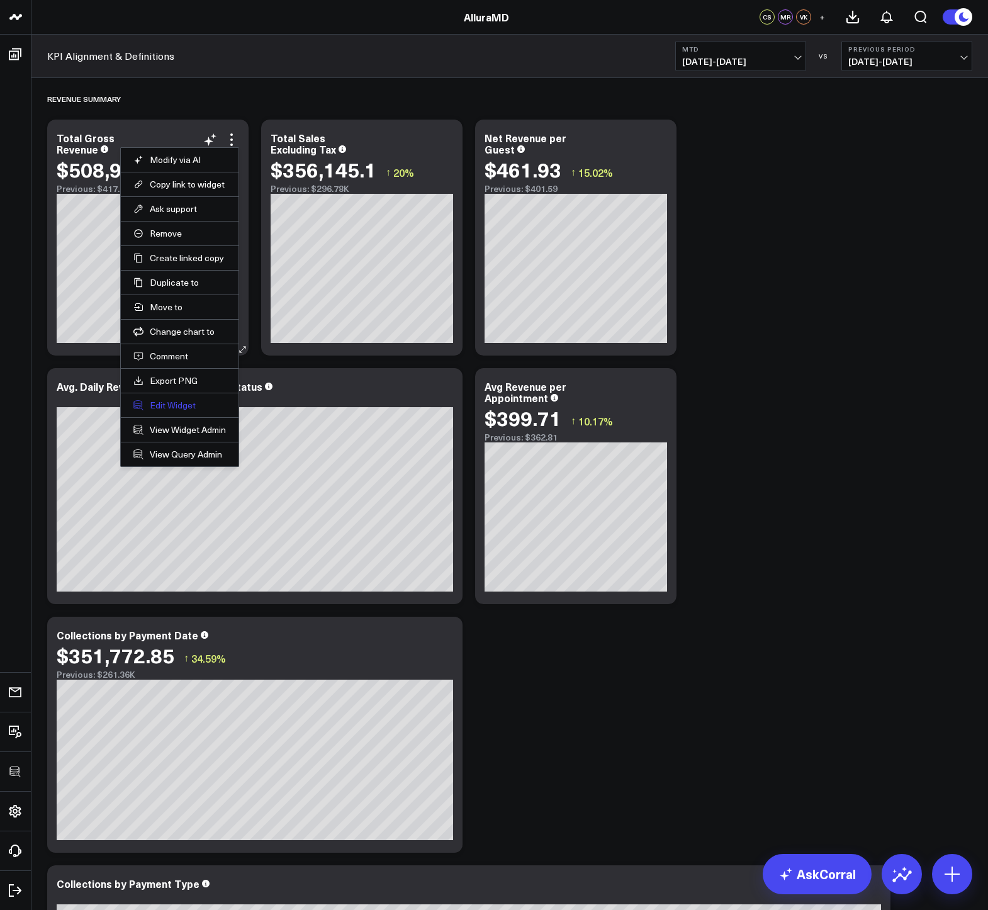
click at [183, 400] on button "Edit Widget" at bounding box center [179, 405] width 93 height 11
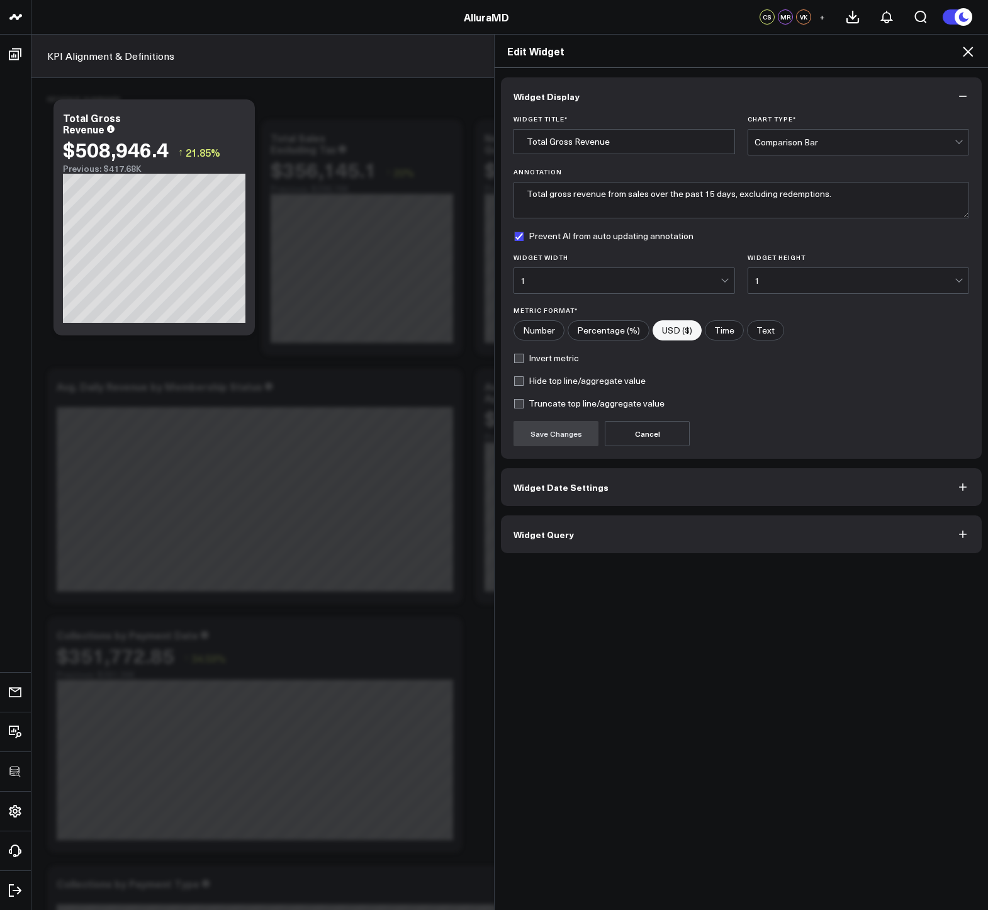
click at [642, 530] on button "Widget Query" at bounding box center [741, 534] width 481 height 38
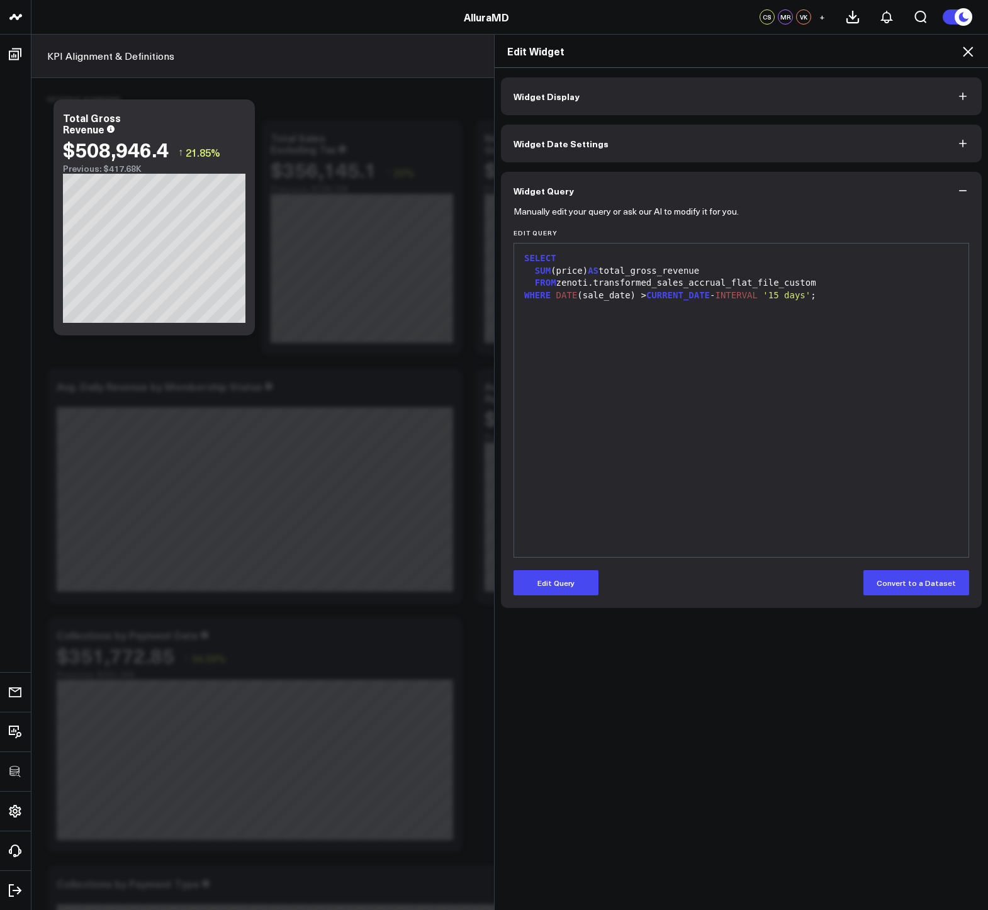
click at [968, 51] on icon at bounding box center [968, 52] width 10 height 10
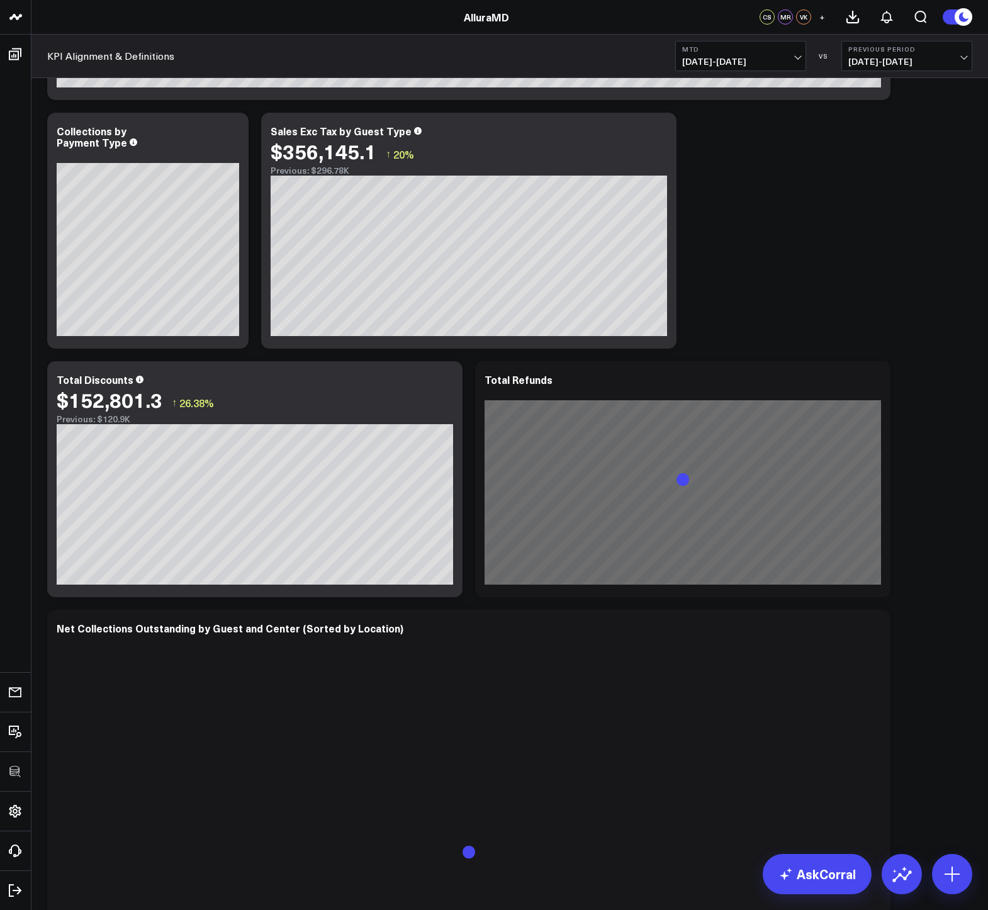
scroll to position [1001, 0]
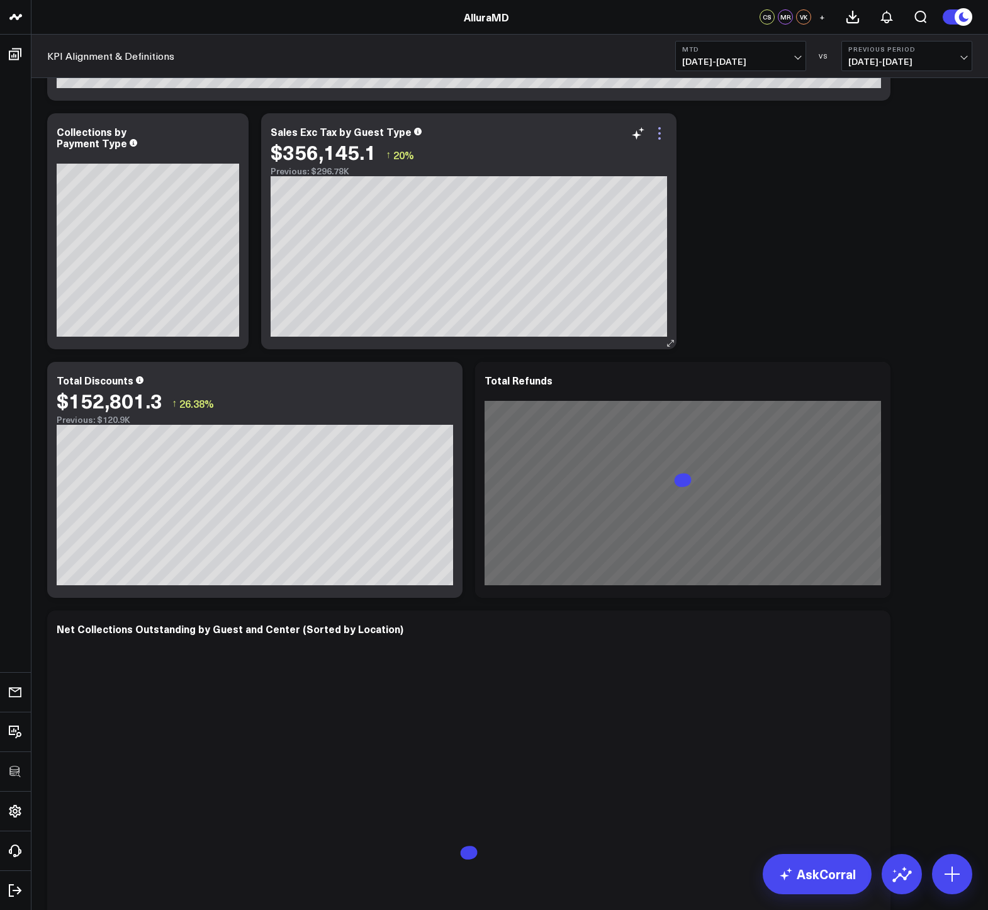
click at [657, 128] on icon at bounding box center [659, 133] width 15 height 15
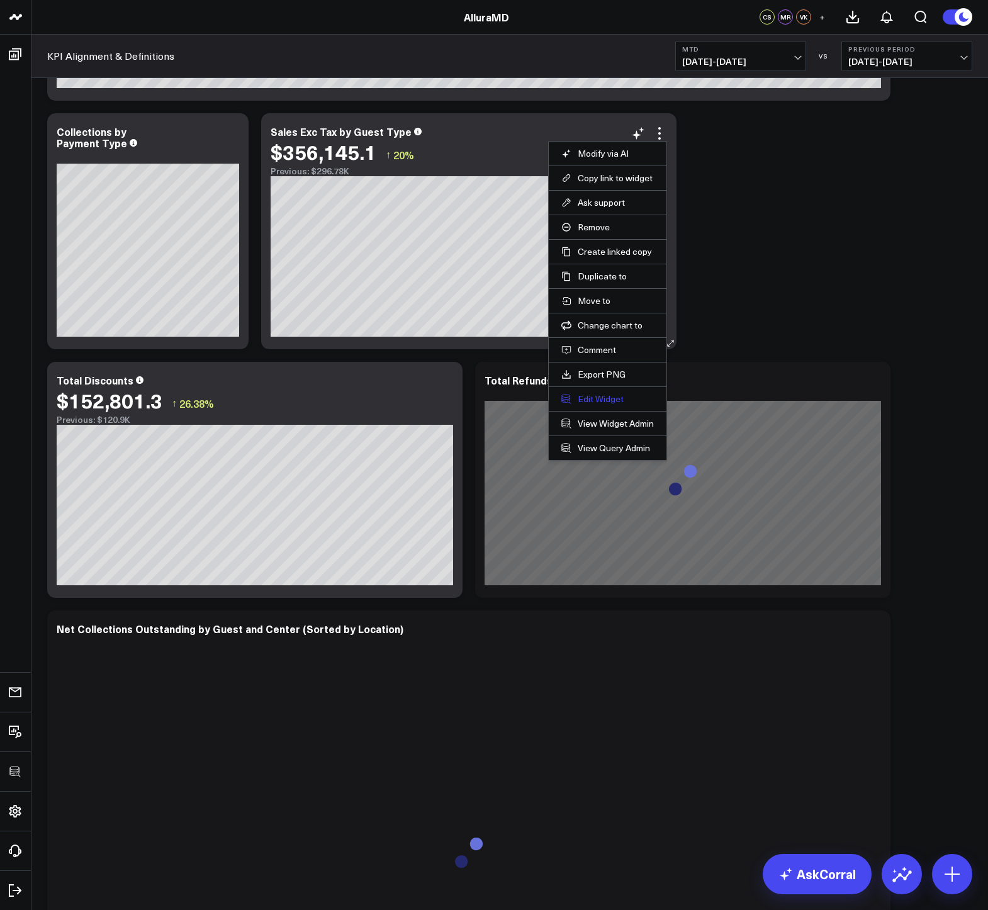
click at [606, 400] on button "Edit Widget" at bounding box center [607, 398] width 93 height 11
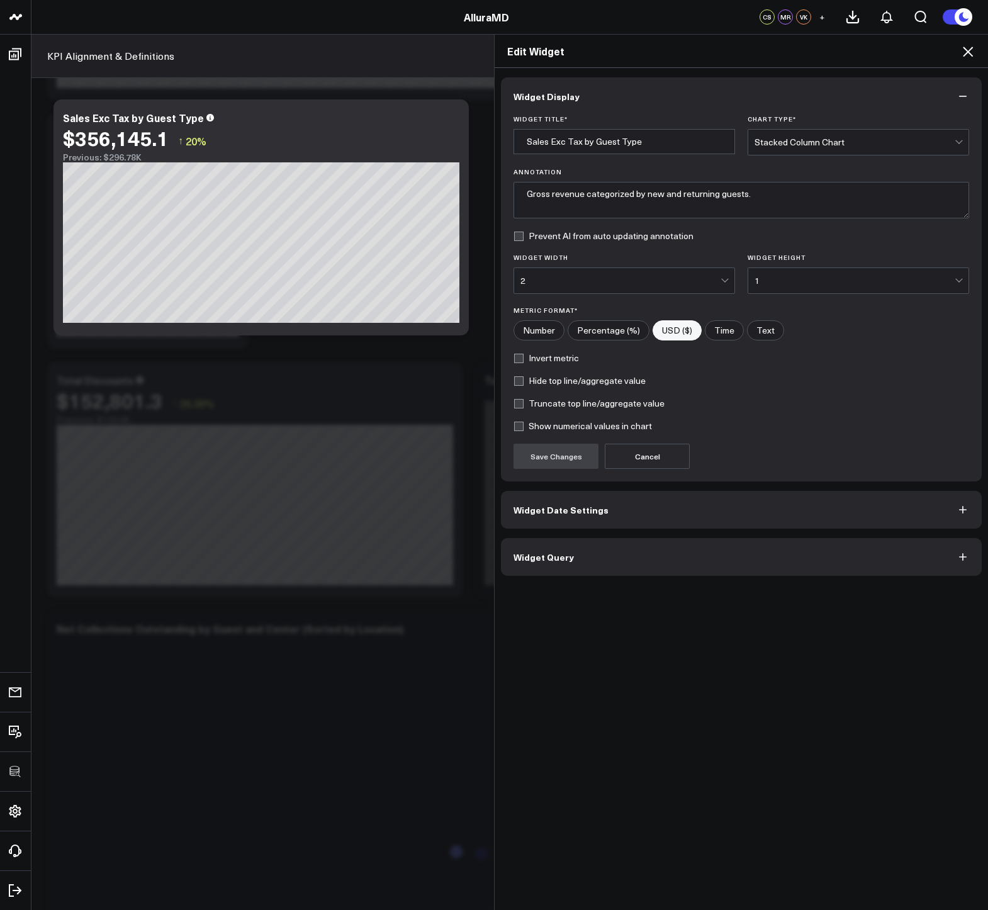
click at [557, 547] on button "Widget Query" at bounding box center [741, 557] width 481 height 38
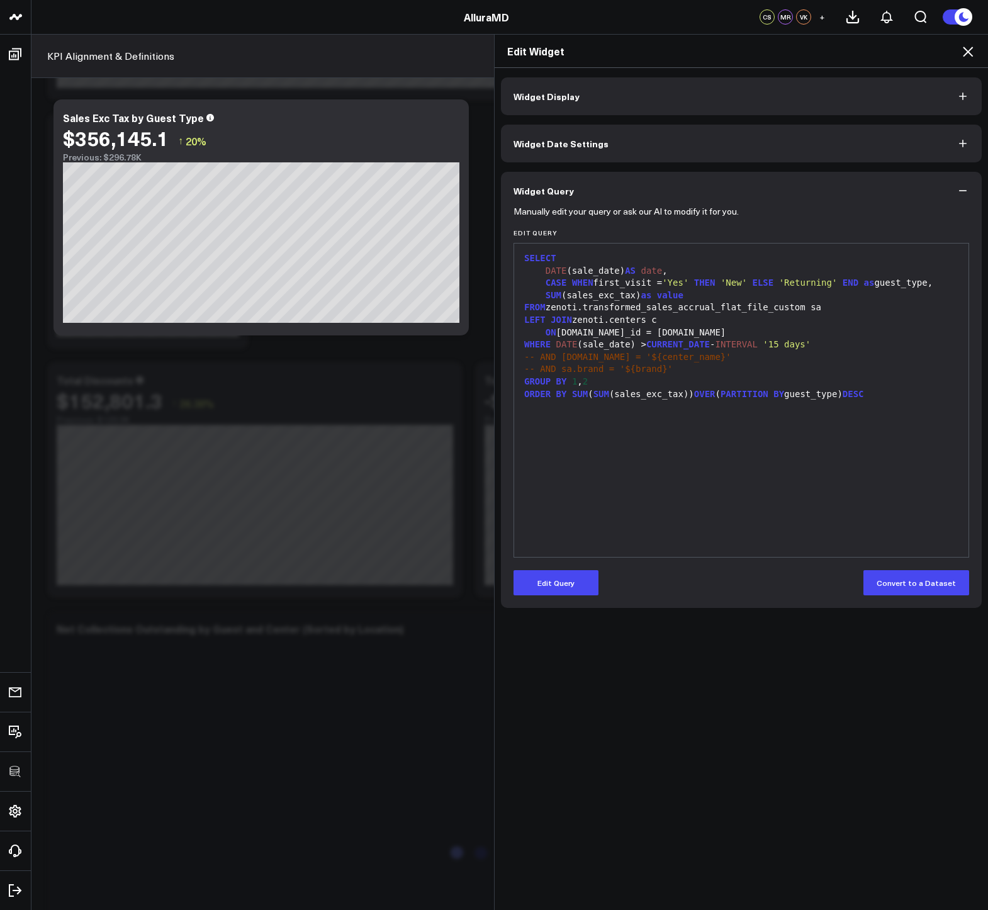
click at [970, 53] on icon at bounding box center [968, 52] width 10 height 10
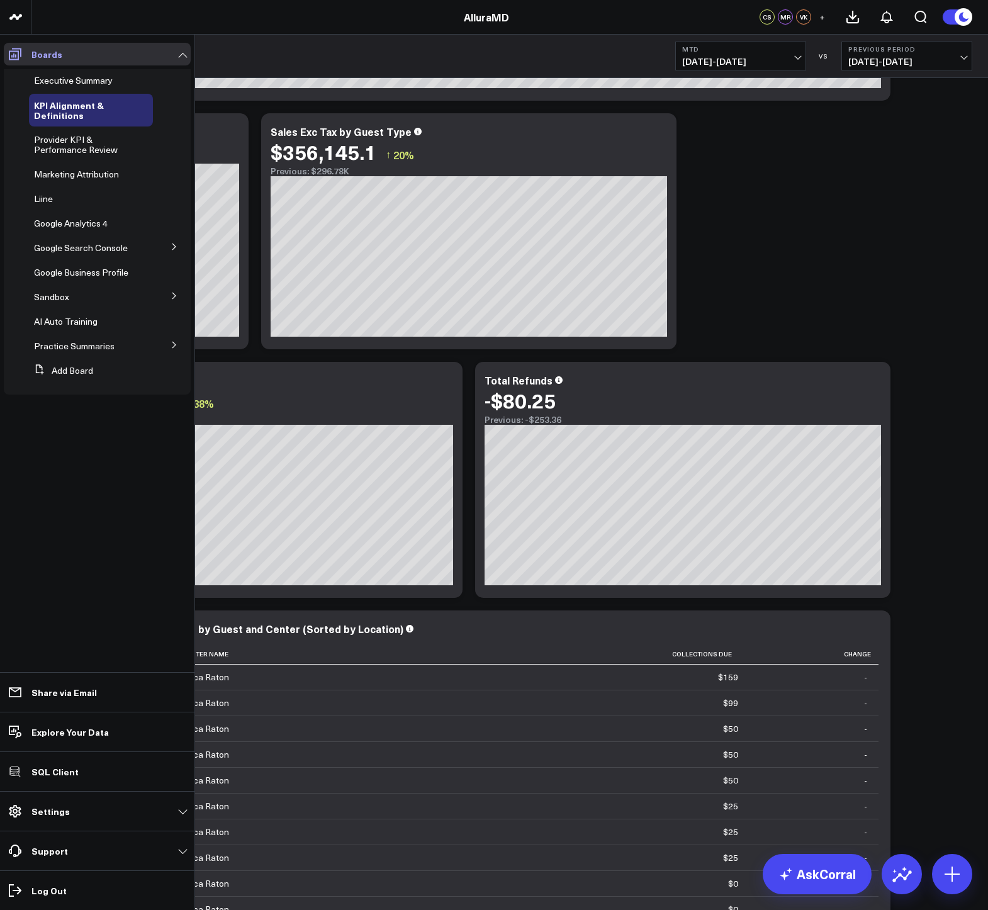
click at [16, 49] on icon at bounding box center [15, 54] width 15 height 15
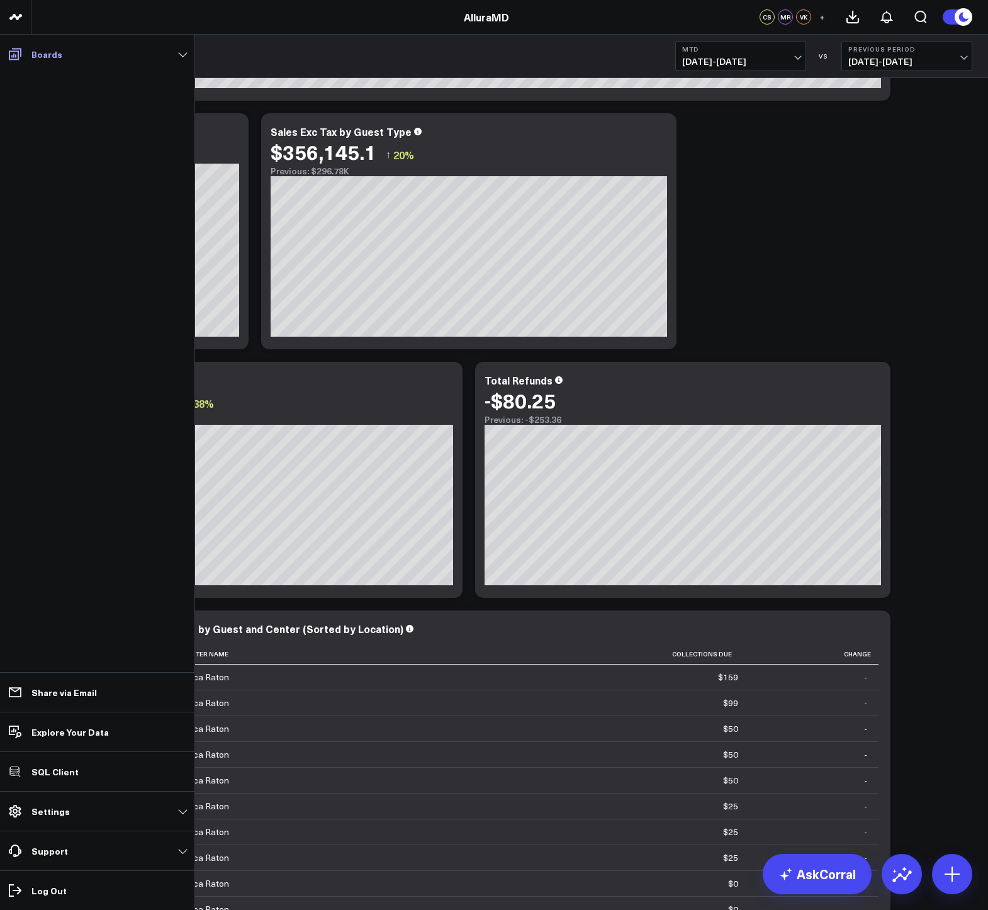
click at [65, 53] on link "Boards" at bounding box center [97, 54] width 187 height 23
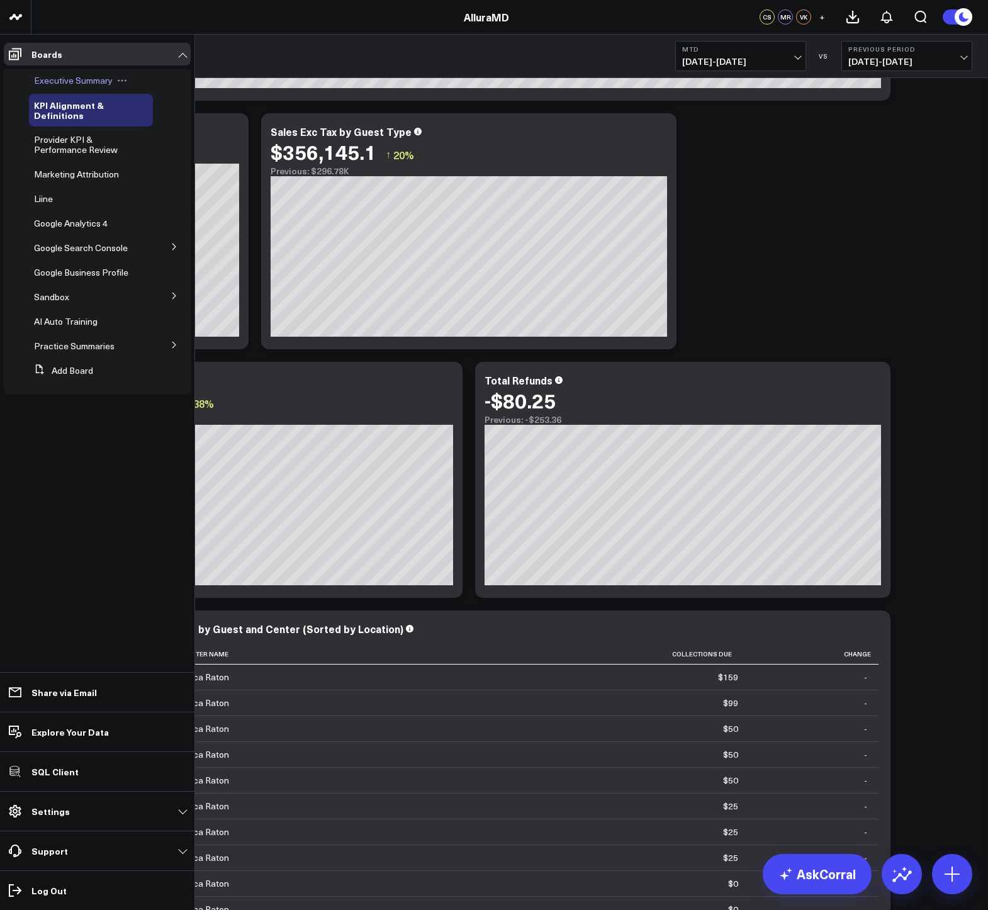
click at [62, 77] on span "Executive Summary" at bounding box center [73, 80] width 79 height 12
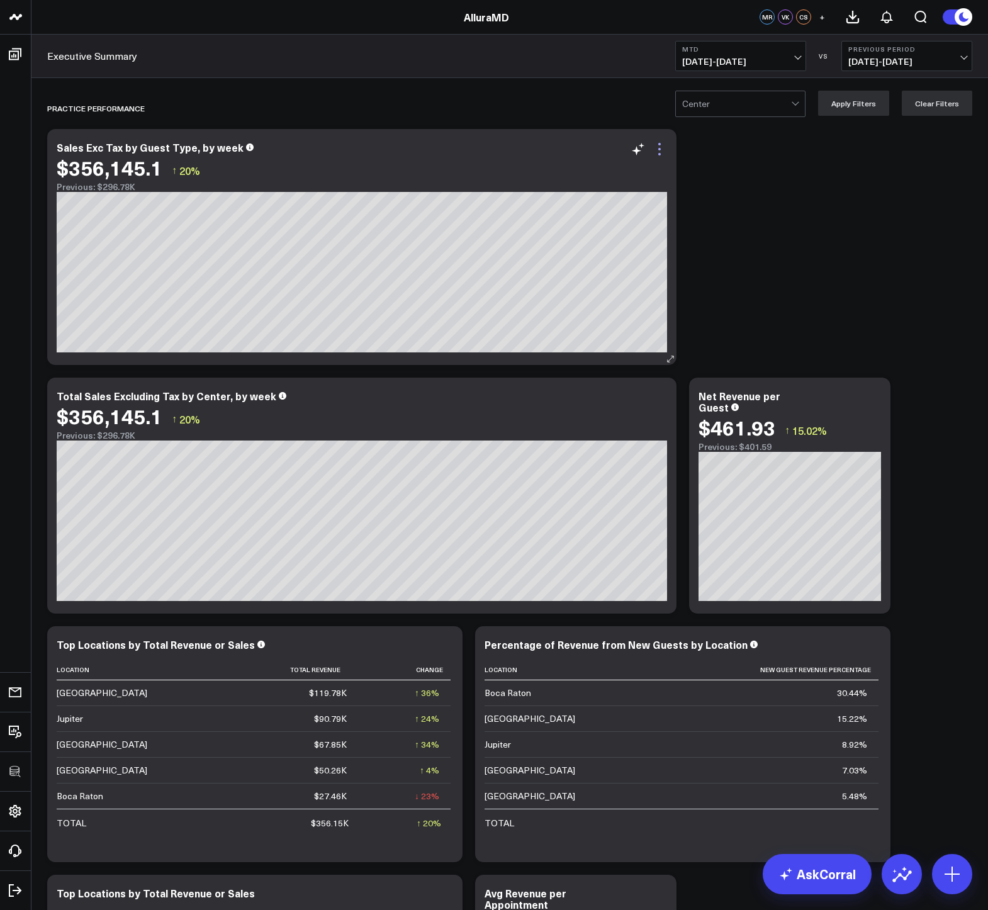
click at [664, 147] on icon at bounding box center [659, 149] width 15 height 15
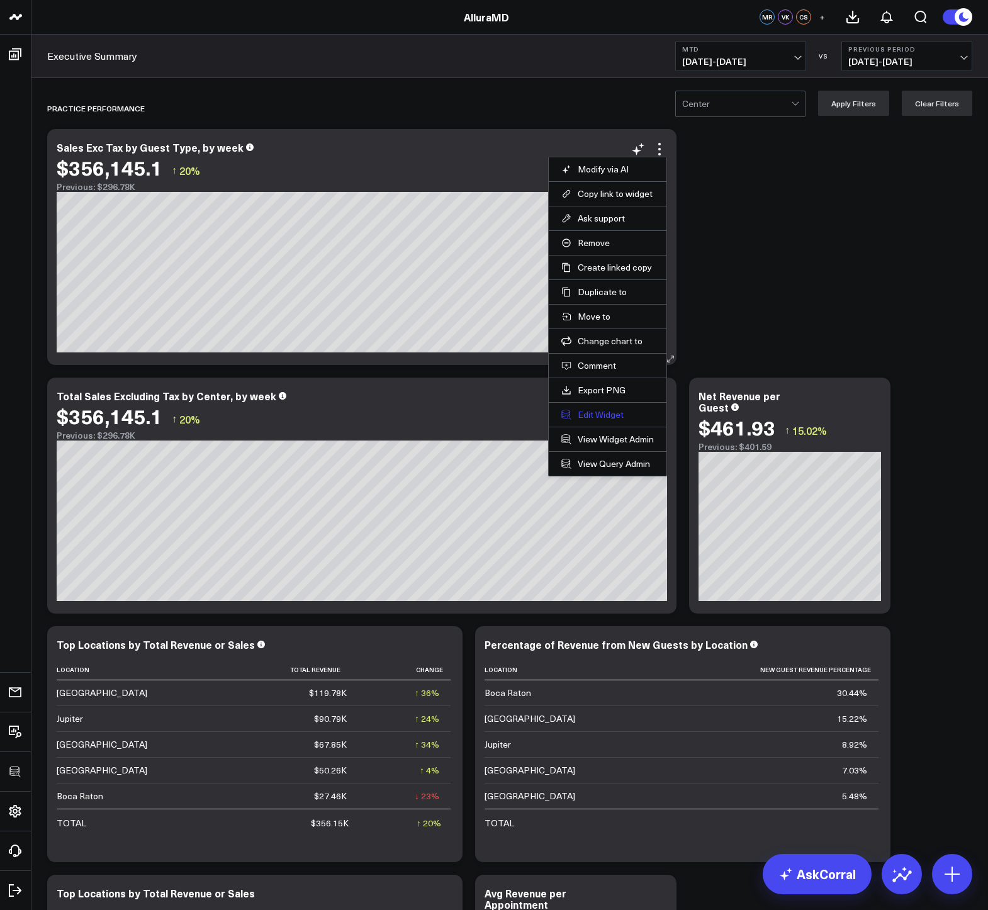
click at [601, 414] on button "Edit Widget" at bounding box center [607, 414] width 93 height 11
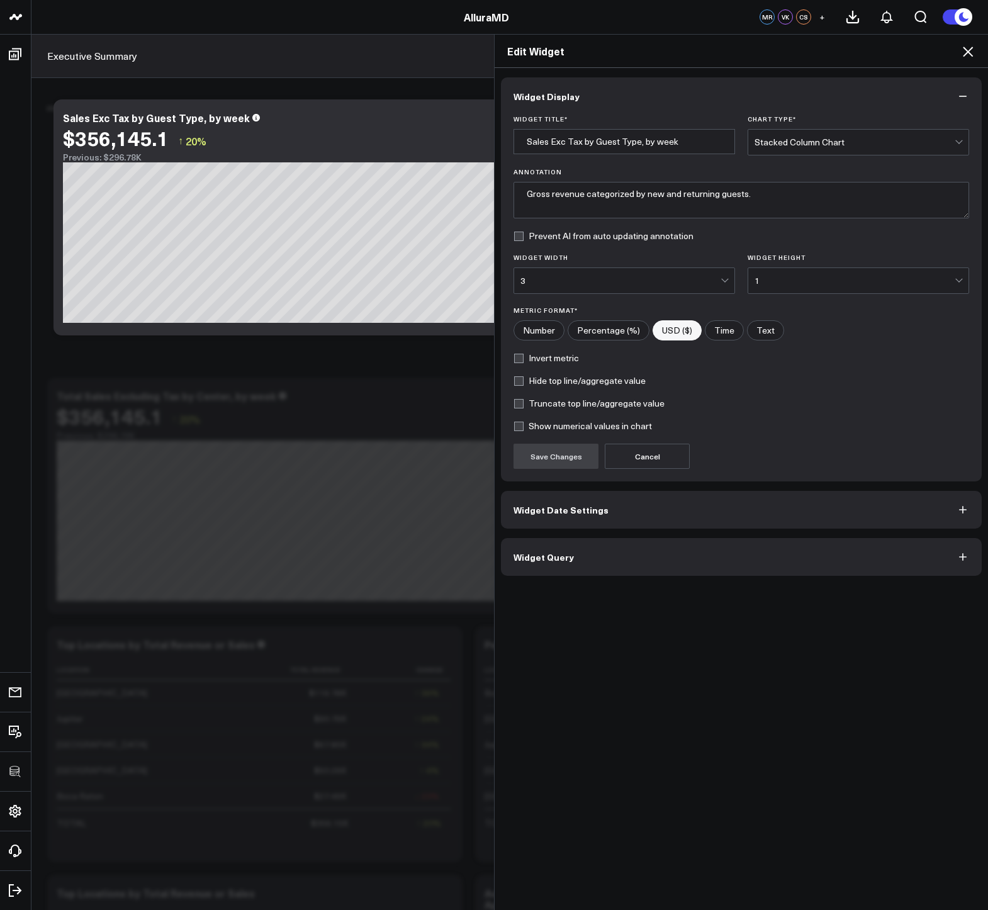
click at [565, 547] on button "Widget Query" at bounding box center [741, 557] width 481 height 38
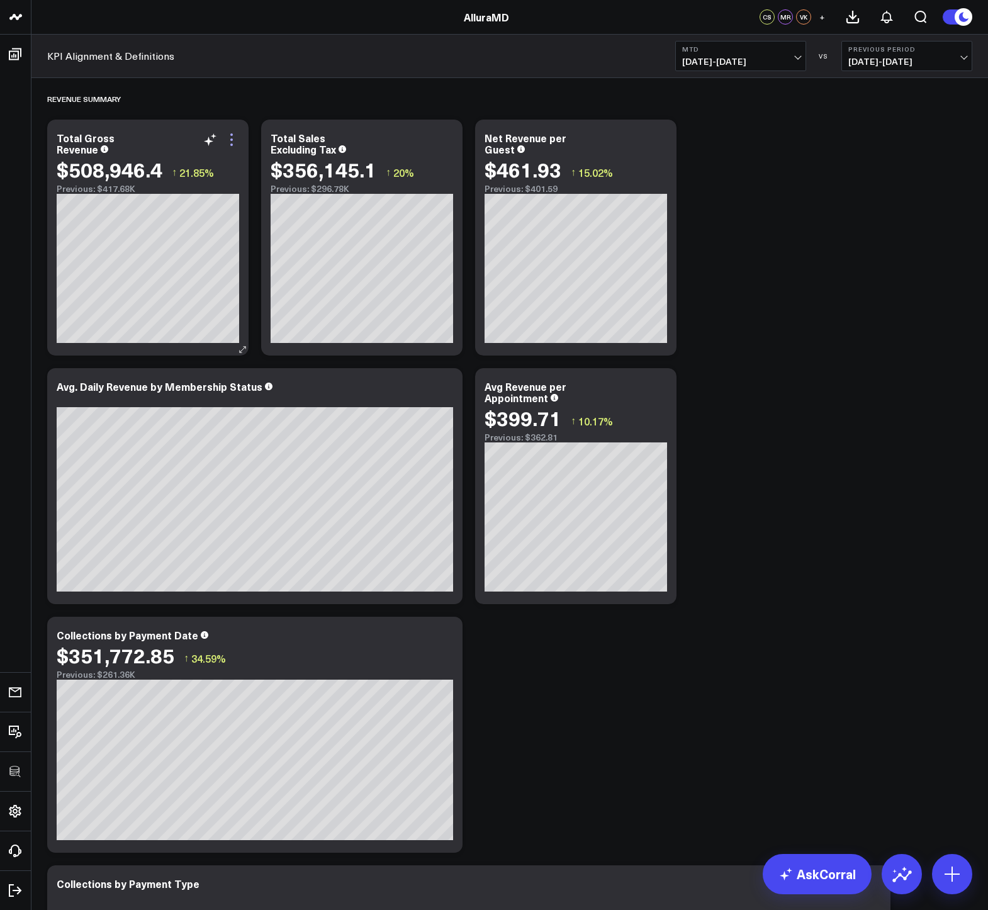
click at [232, 139] on icon at bounding box center [231, 139] width 3 height 3
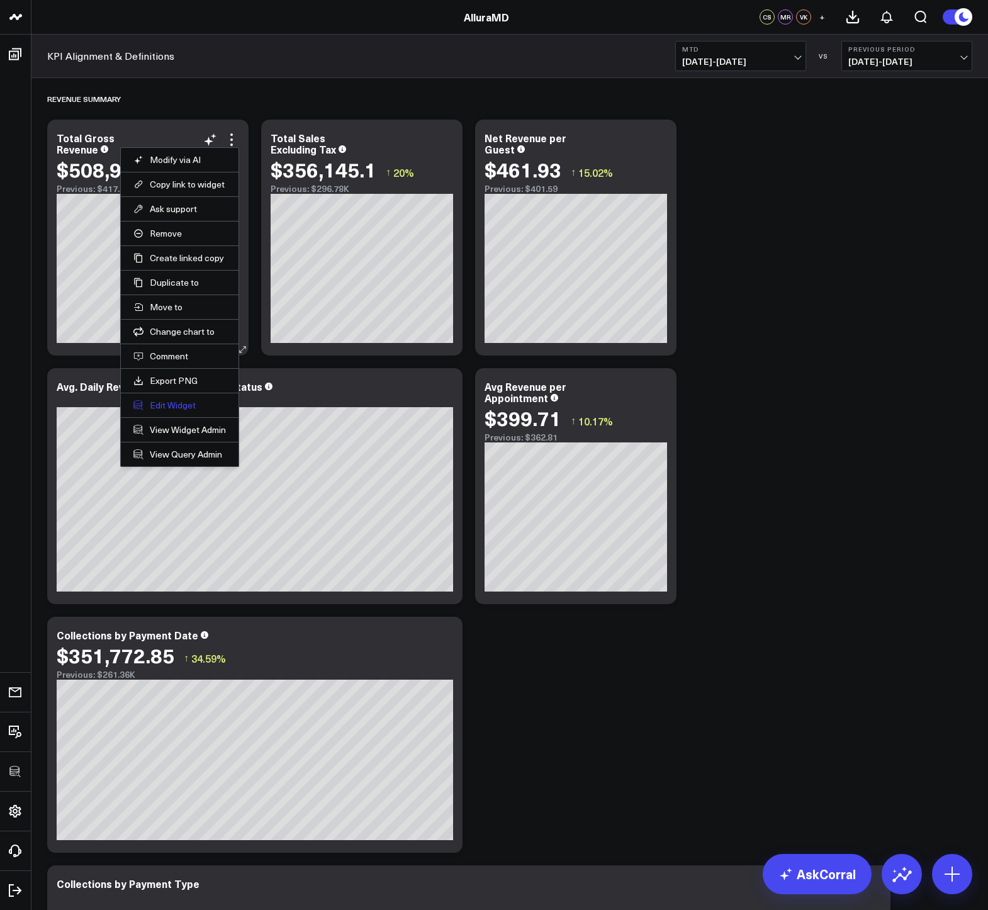
click at [172, 402] on button "Edit Widget" at bounding box center [179, 405] width 93 height 11
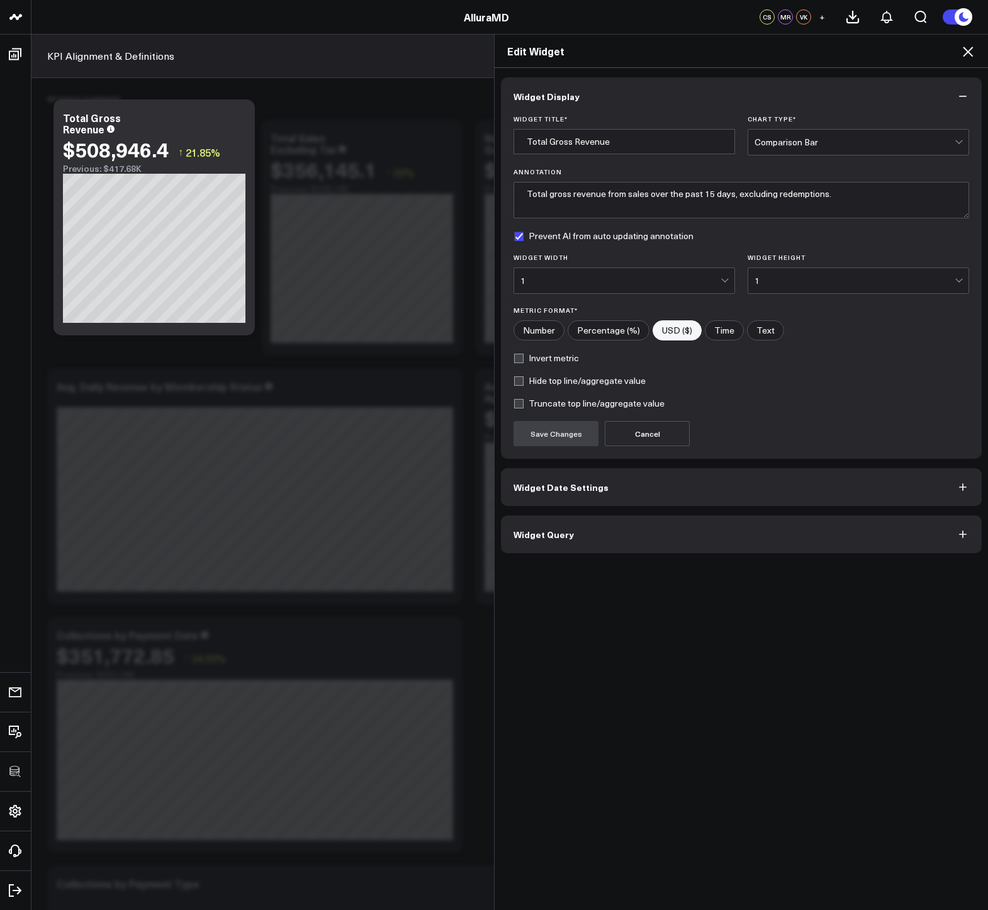
click at [531, 544] on button "Widget Query" at bounding box center [741, 534] width 481 height 38
